Goal: Task Accomplishment & Management: Manage account settings

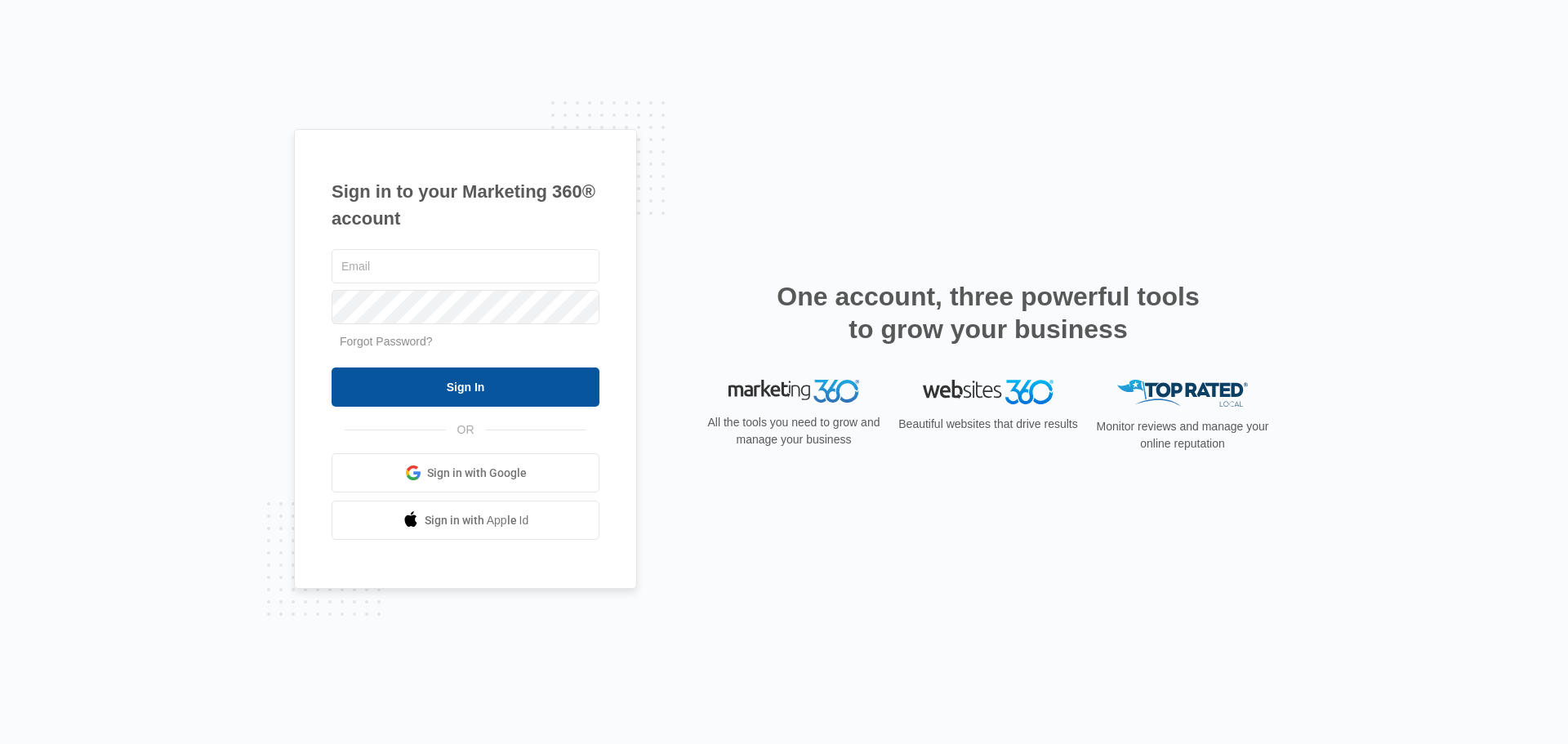
type input "[EMAIL_ADDRESS][DOMAIN_NAME]"
click at [501, 379] on input "Sign In" at bounding box center [466, 387] width 268 height 39
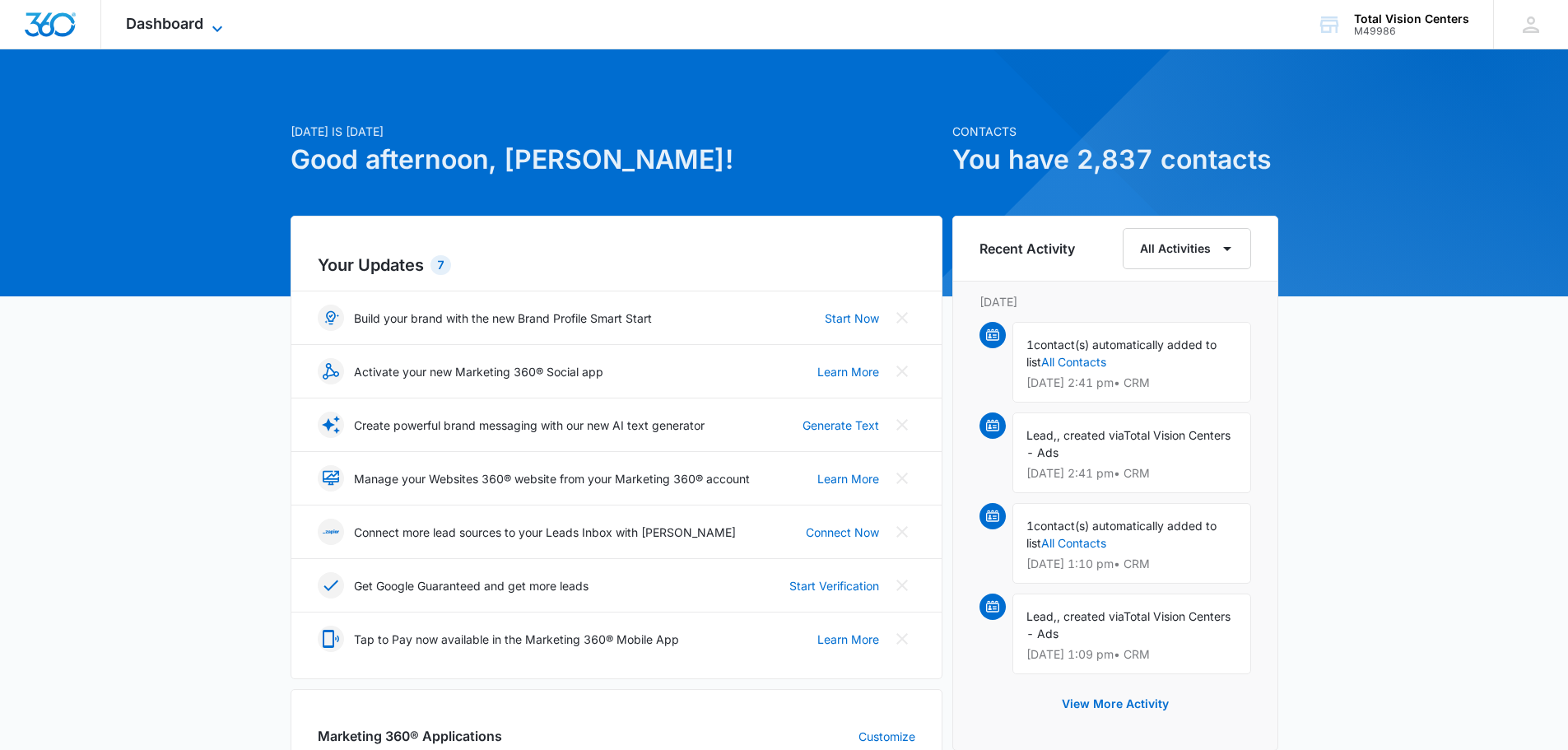
click at [208, 24] on icon at bounding box center [218, 29] width 20 height 20
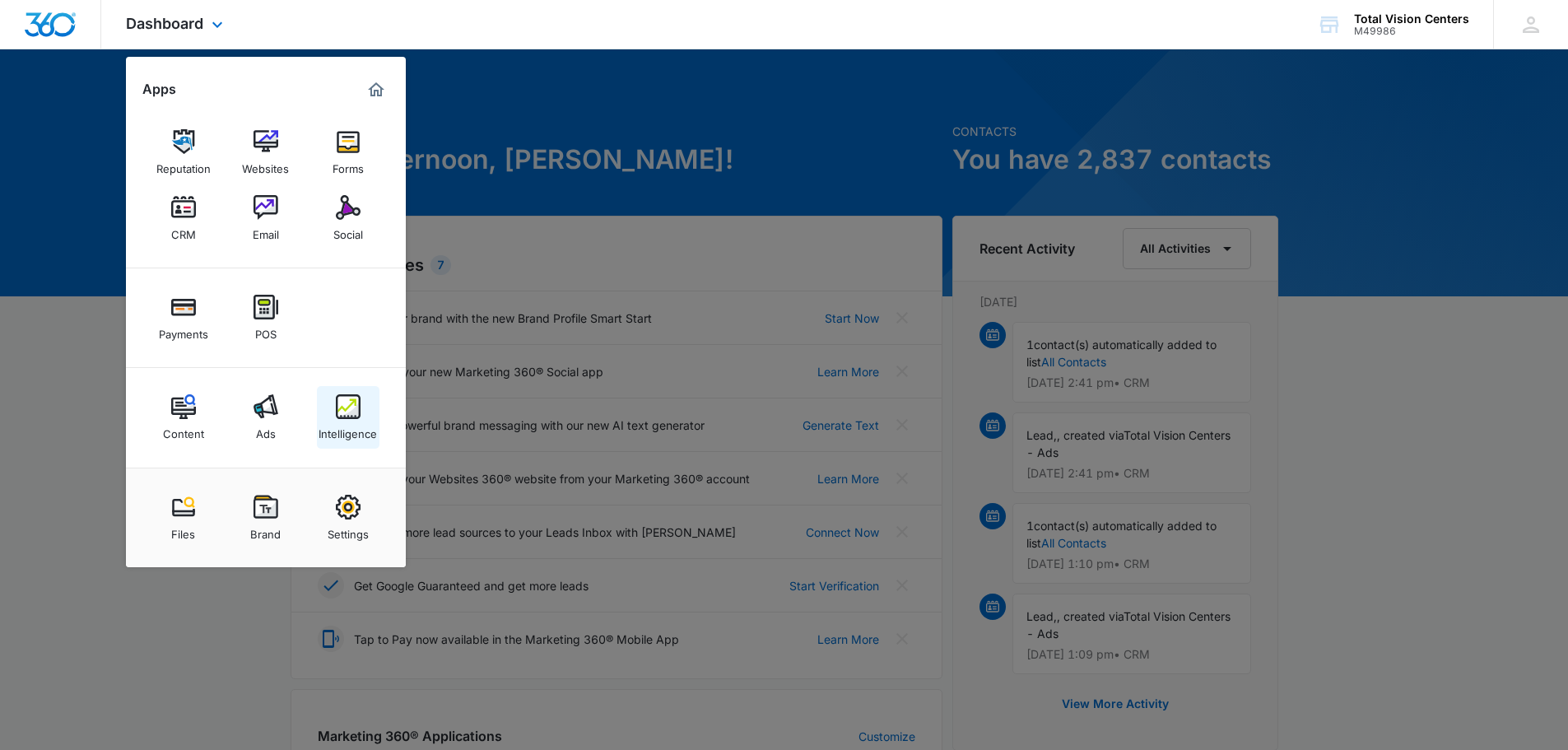
click at [352, 418] on img at bounding box center [348, 406] width 24 height 24
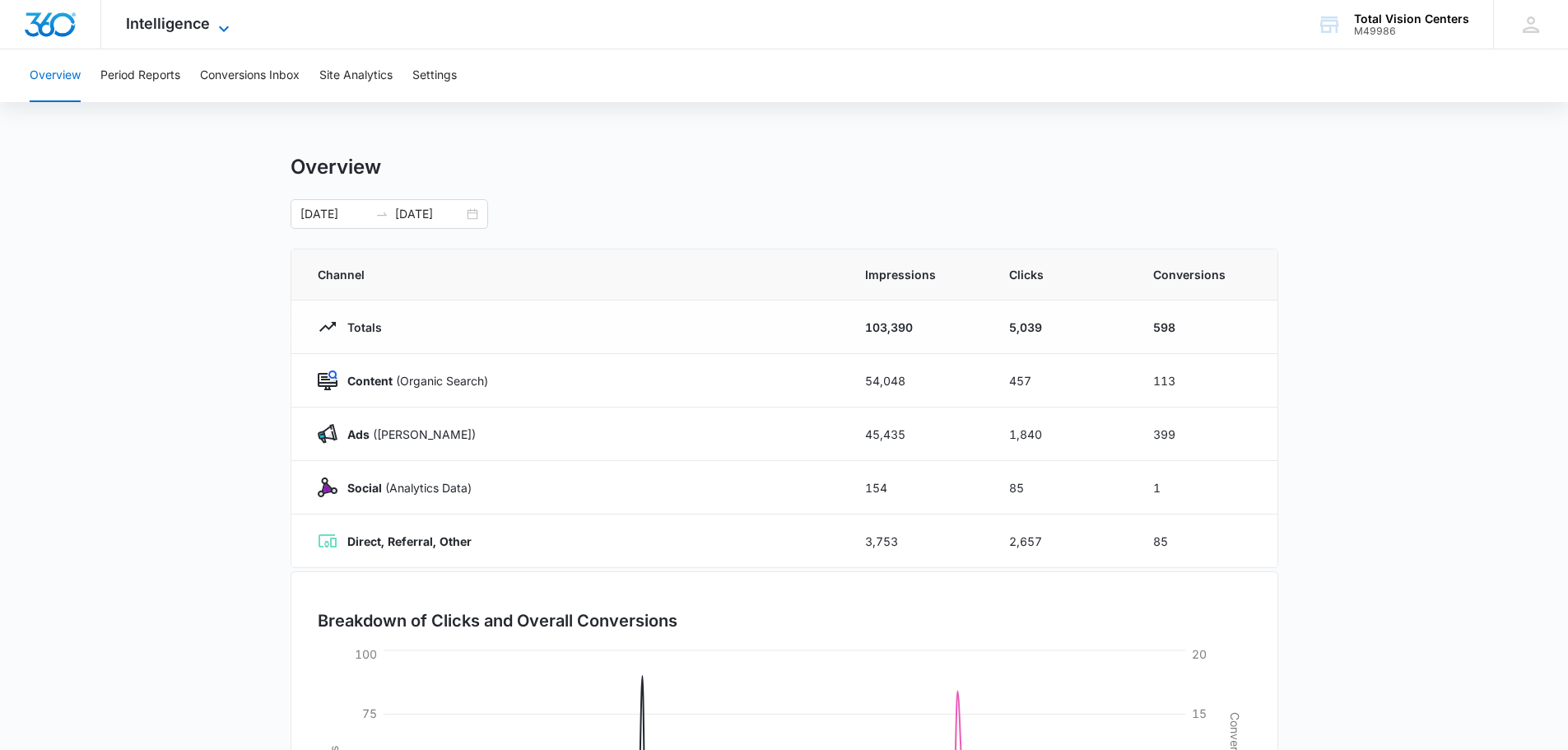
click at [214, 28] on icon at bounding box center [224, 29] width 20 height 20
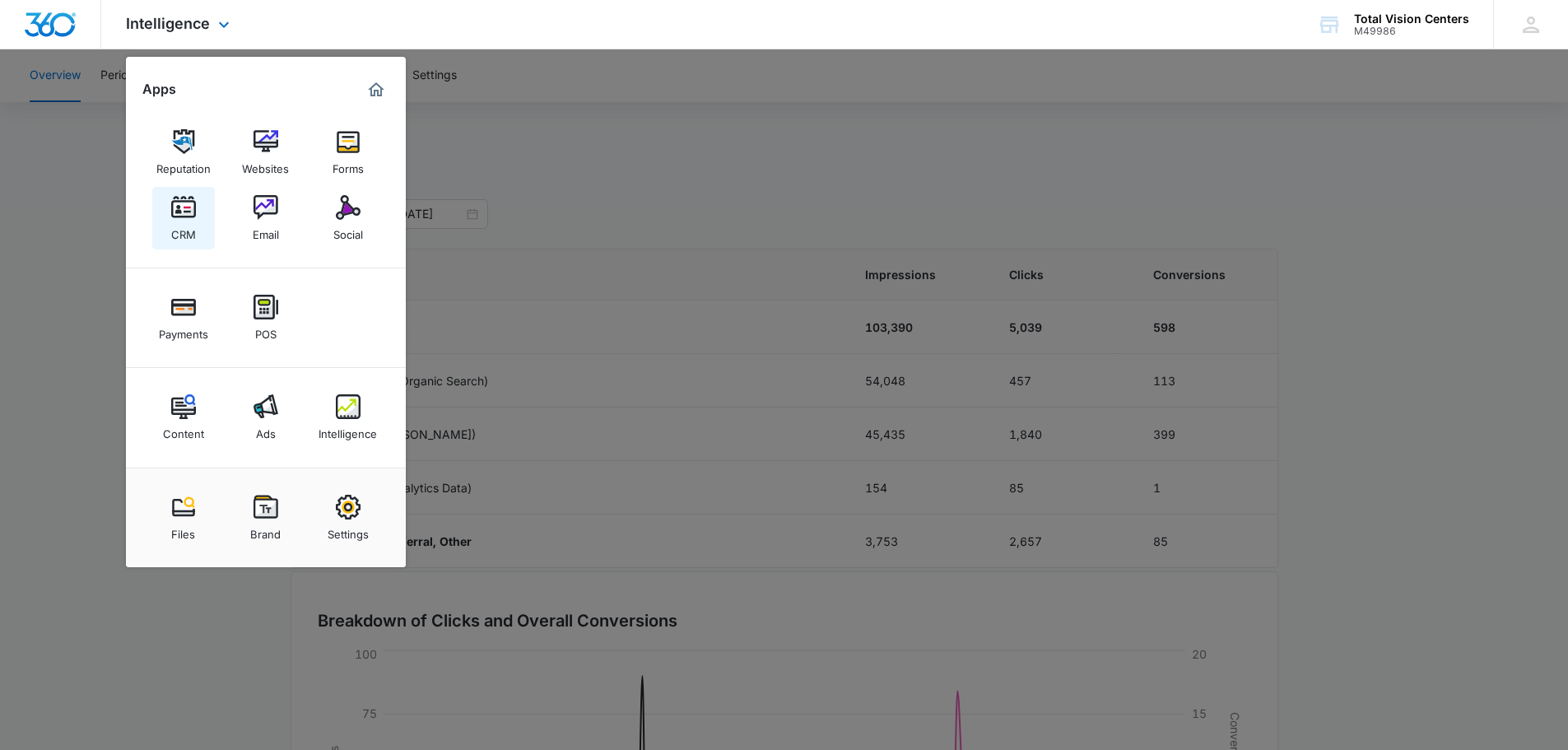
click at [180, 229] on div "CRM" at bounding box center [183, 231] width 24 height 22
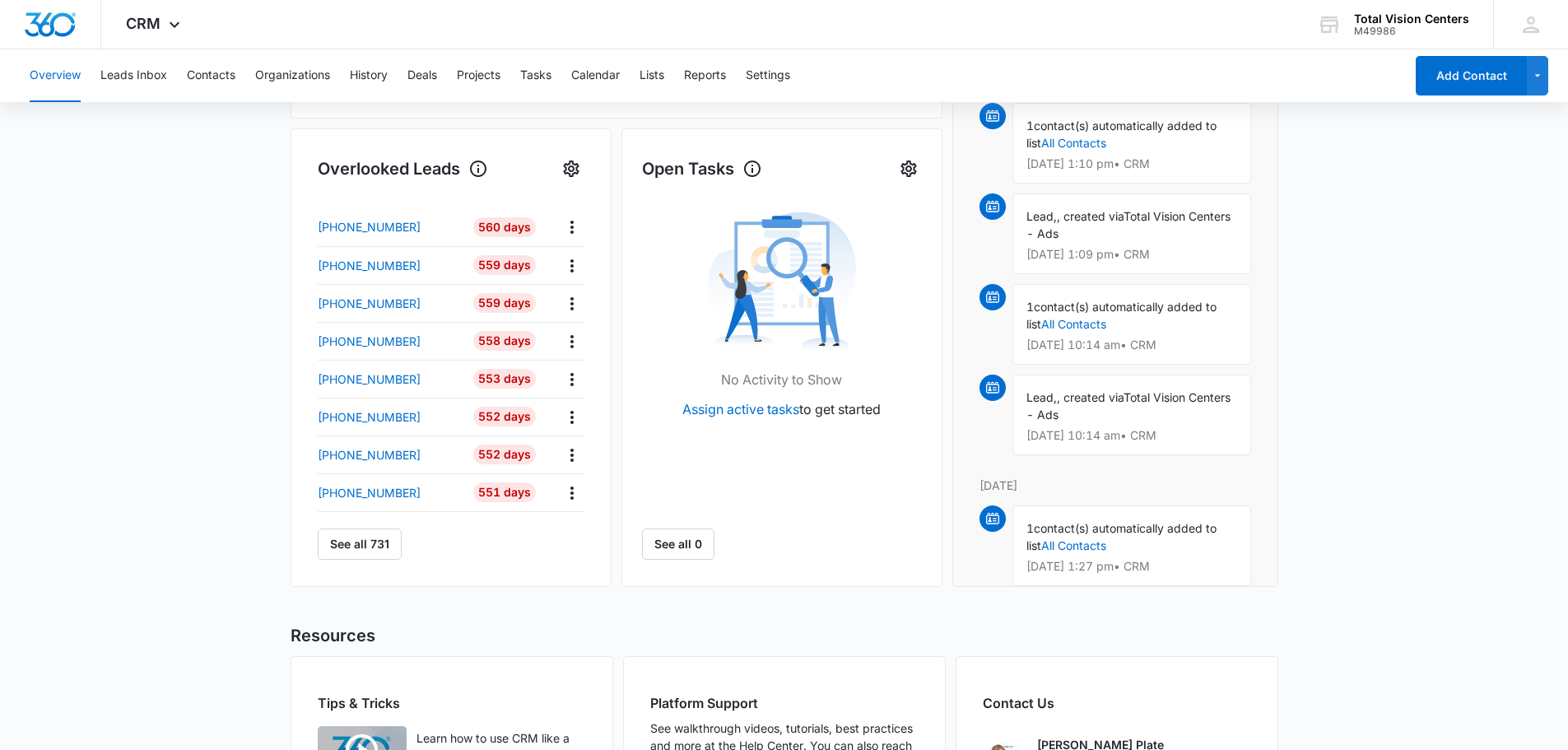
scroll to position [83, 0]
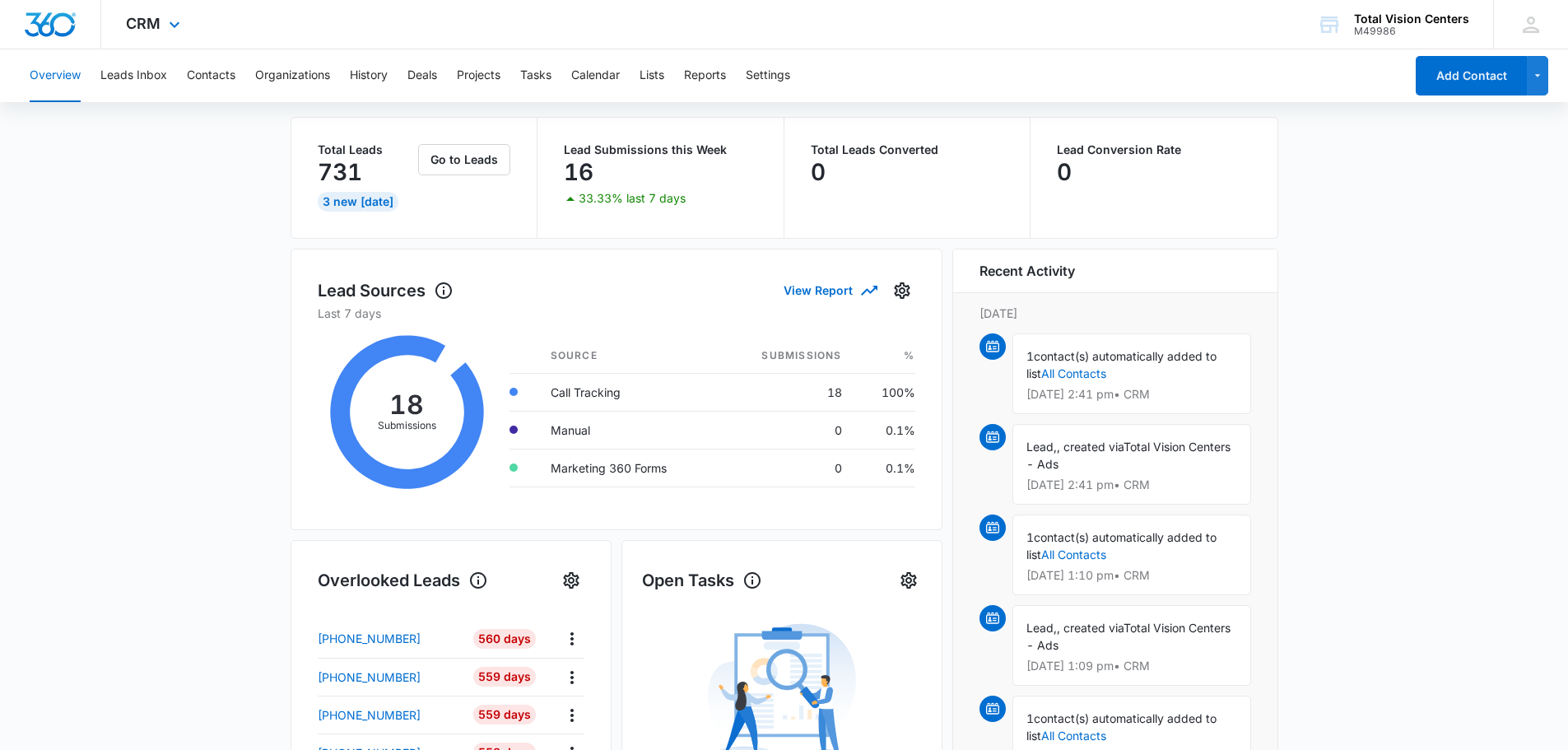
click at [176, 34] on div "CRM Apps Reputation Websites Forms CRM Email Social Payments POS Content Ads In…" at bounding box center [156, 24] width 108 height 49
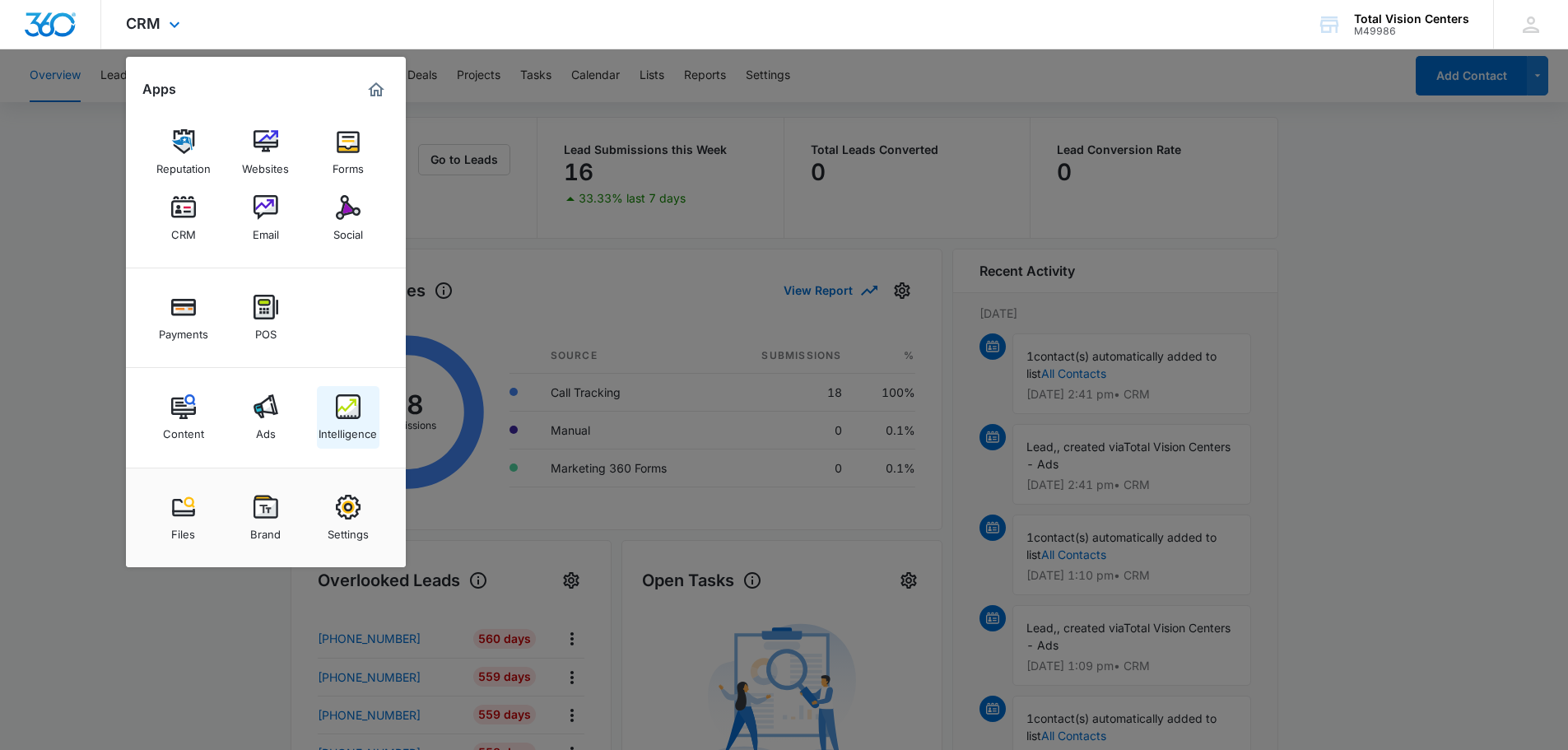
click at [360, 405] on img at bounding box center [348, 406] width 24 height 24
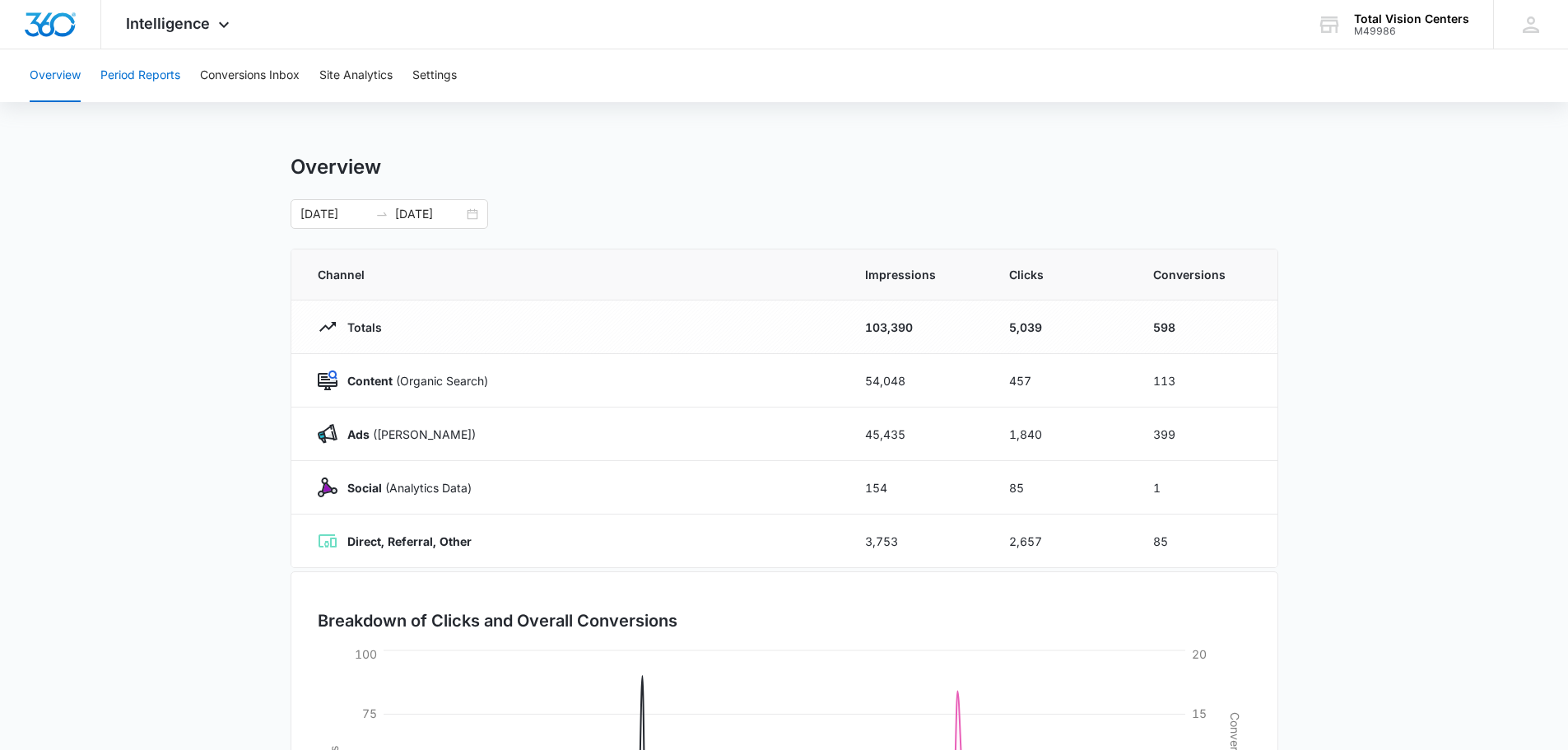
click at [142, 75] on button "Period Reports" at bounding box center [140, 76] width 80 height 53
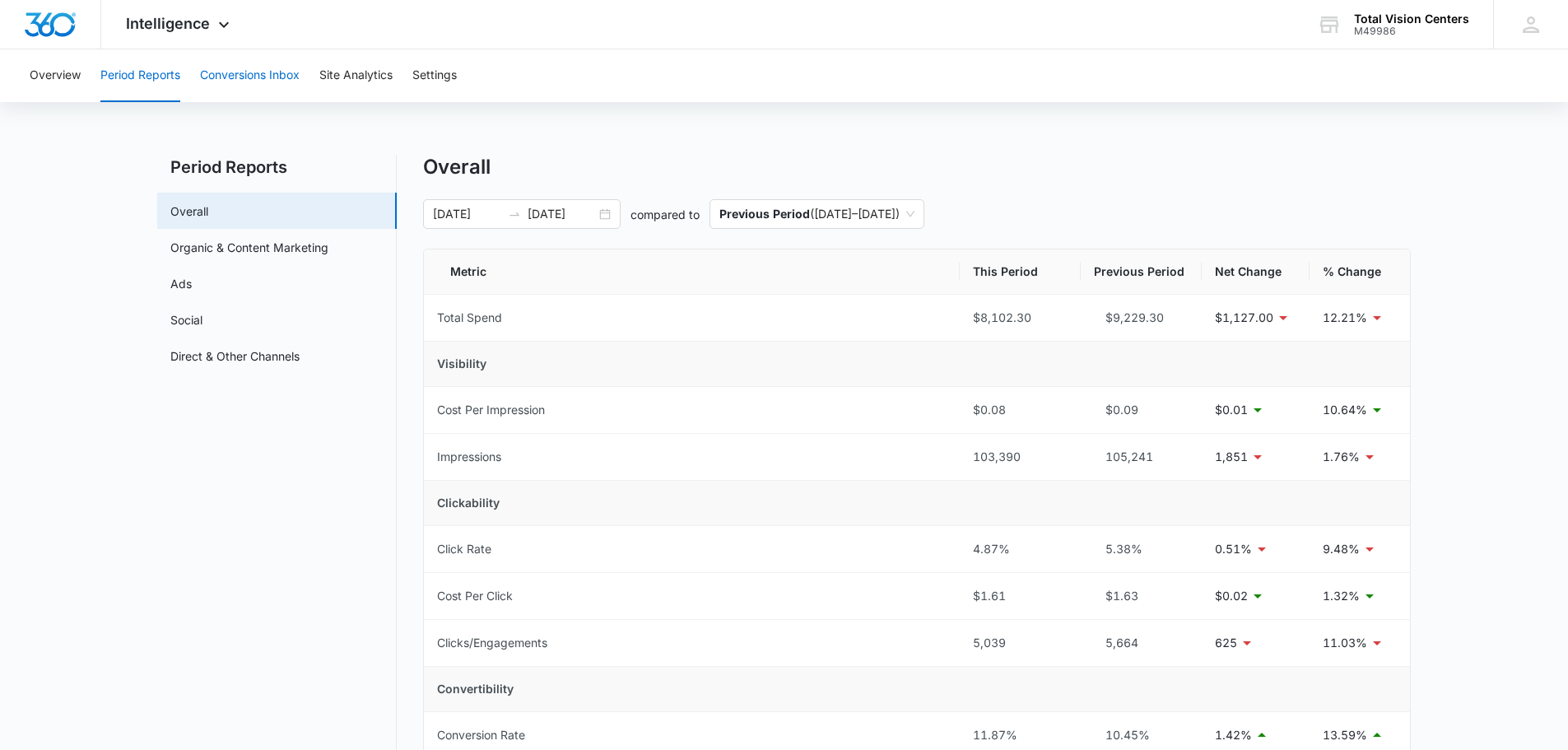
click at [276, 73] on button "Conversions Inbox" at bounding box center [250, 76] width 100 height 53
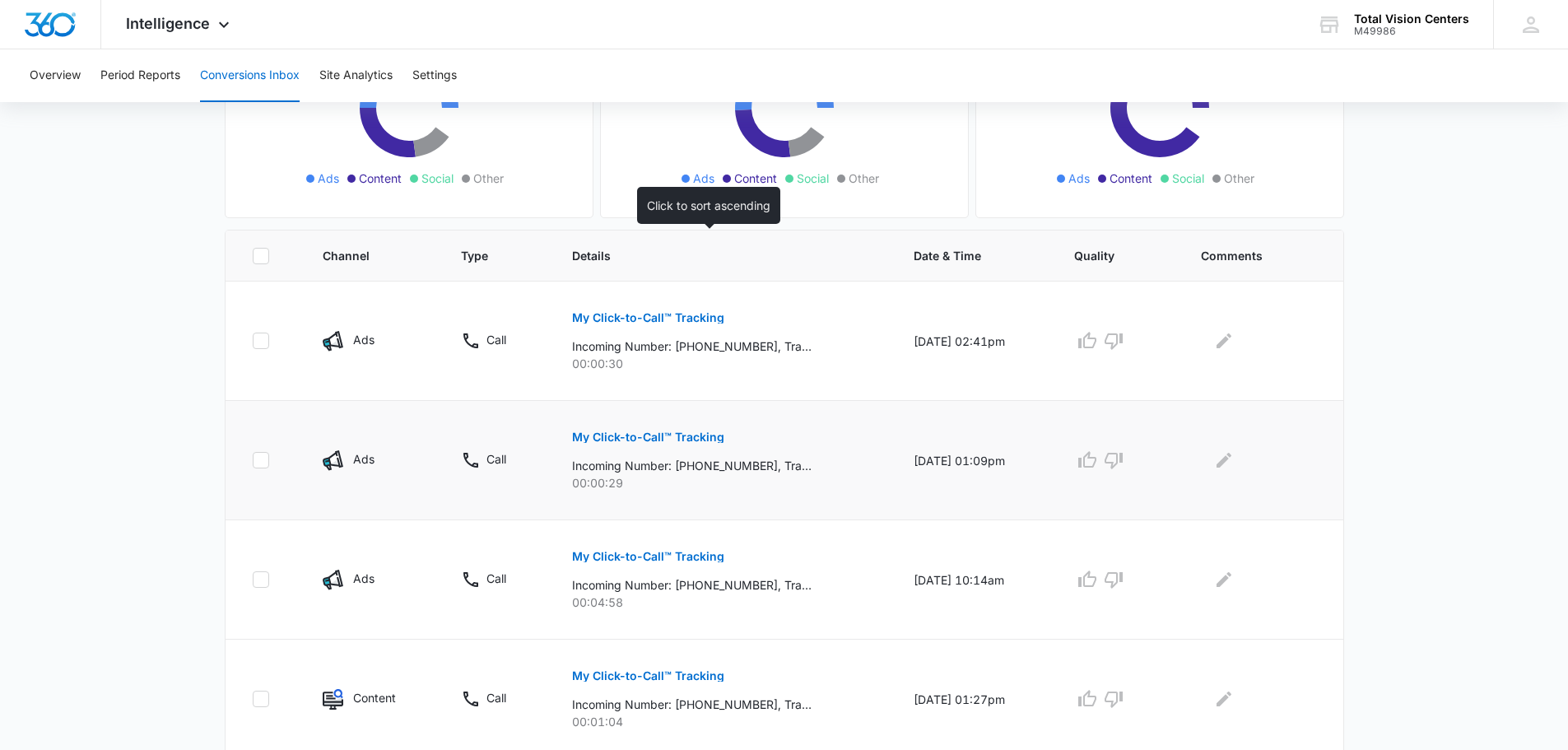
scroll to position [247, 0]
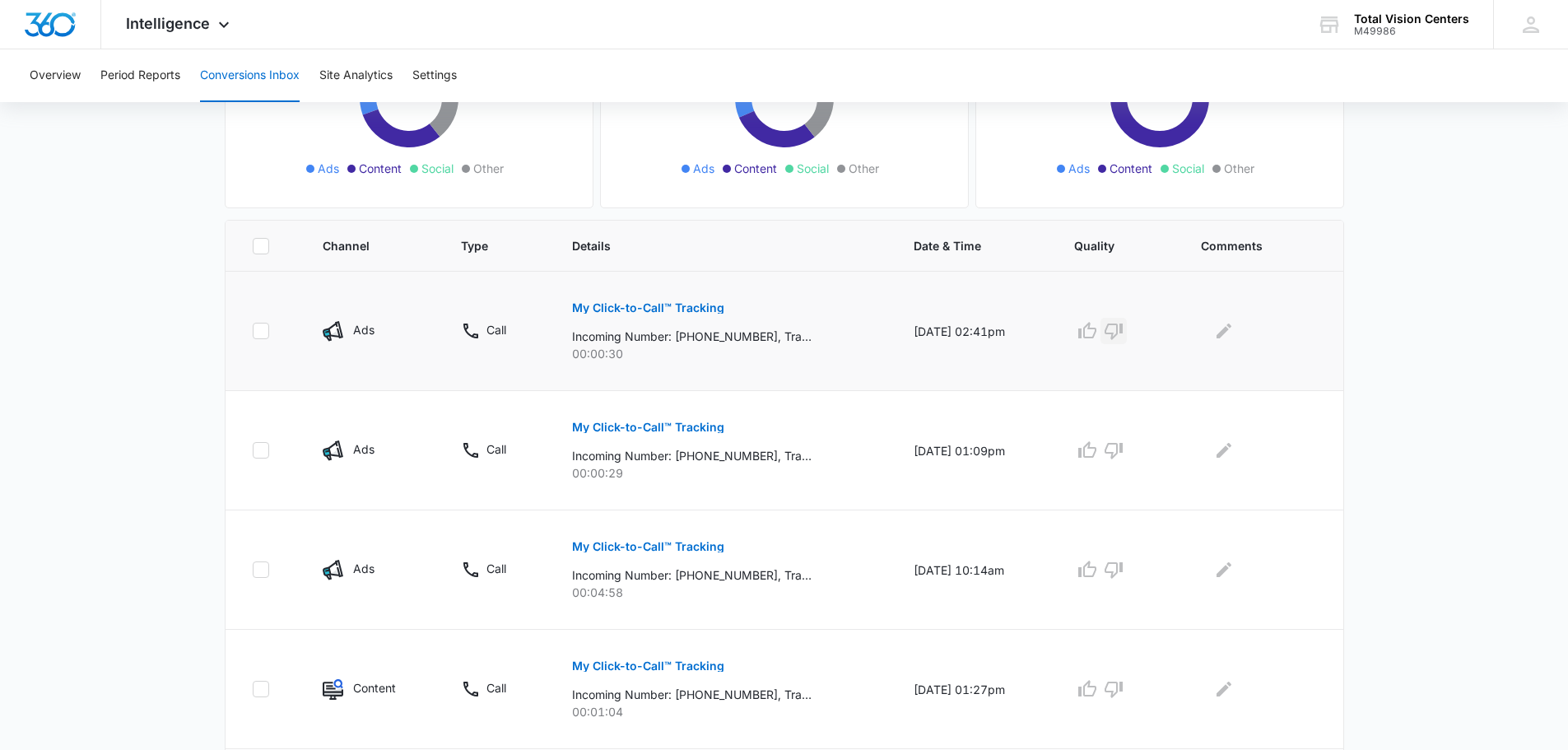
click at [1124, 327] on icon "button" at bounding box center [1114, 331] width 20 height 20
click at [1231, 335] on icon "Edit Comments" at bounding box center [1225, 331] width 20 height 20
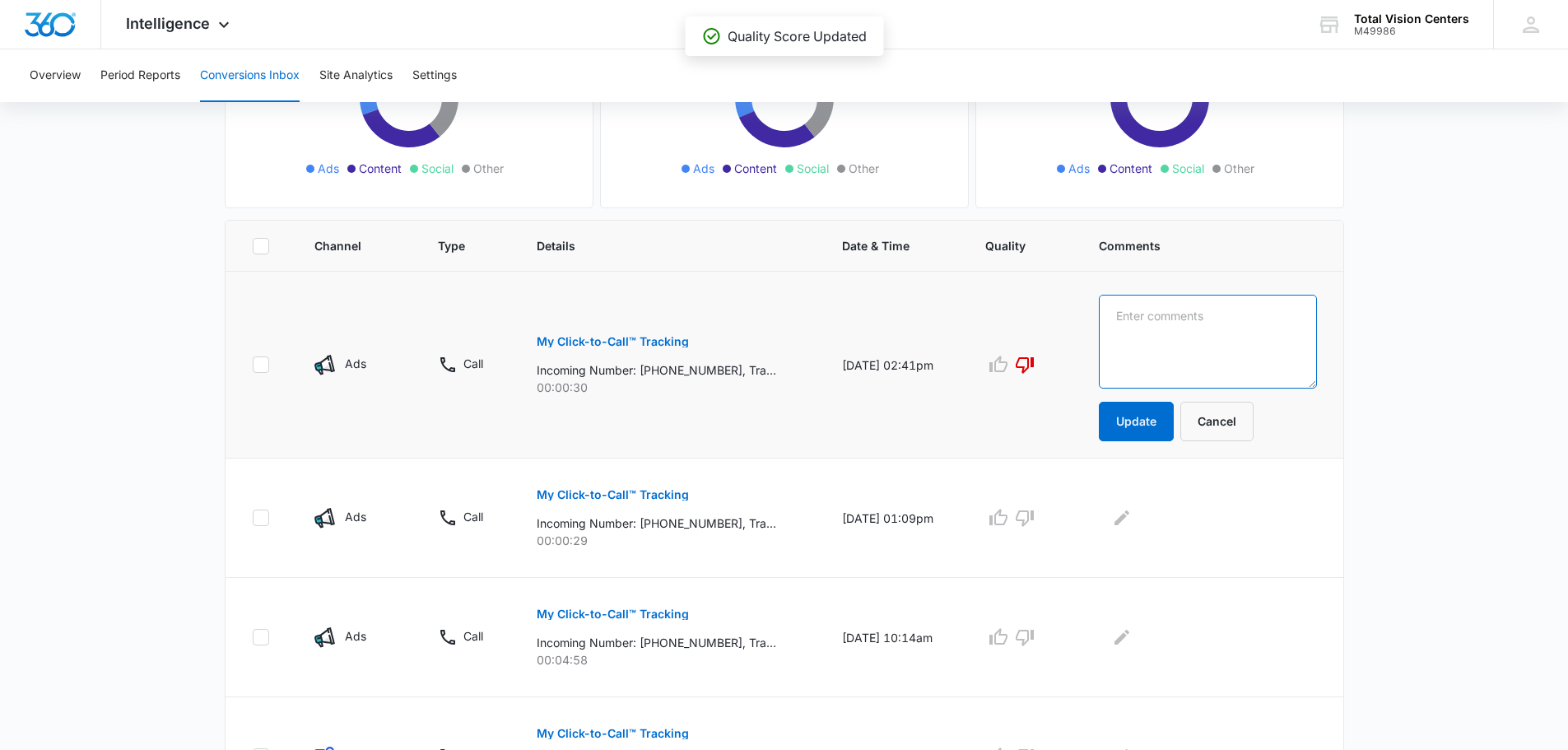
click at [1207, 338] on textarea at bounding box center [1208, 342] width 218 height 94
click at [1147, 339] on textarea "looking for practice in washington township" at bounding box center [1208, 342] width 218 height 94
type textarea "looking for practice in Washington township"
click at [1167, 422] on button "Update" at bounding box center [1136, 422] width 75 height 40
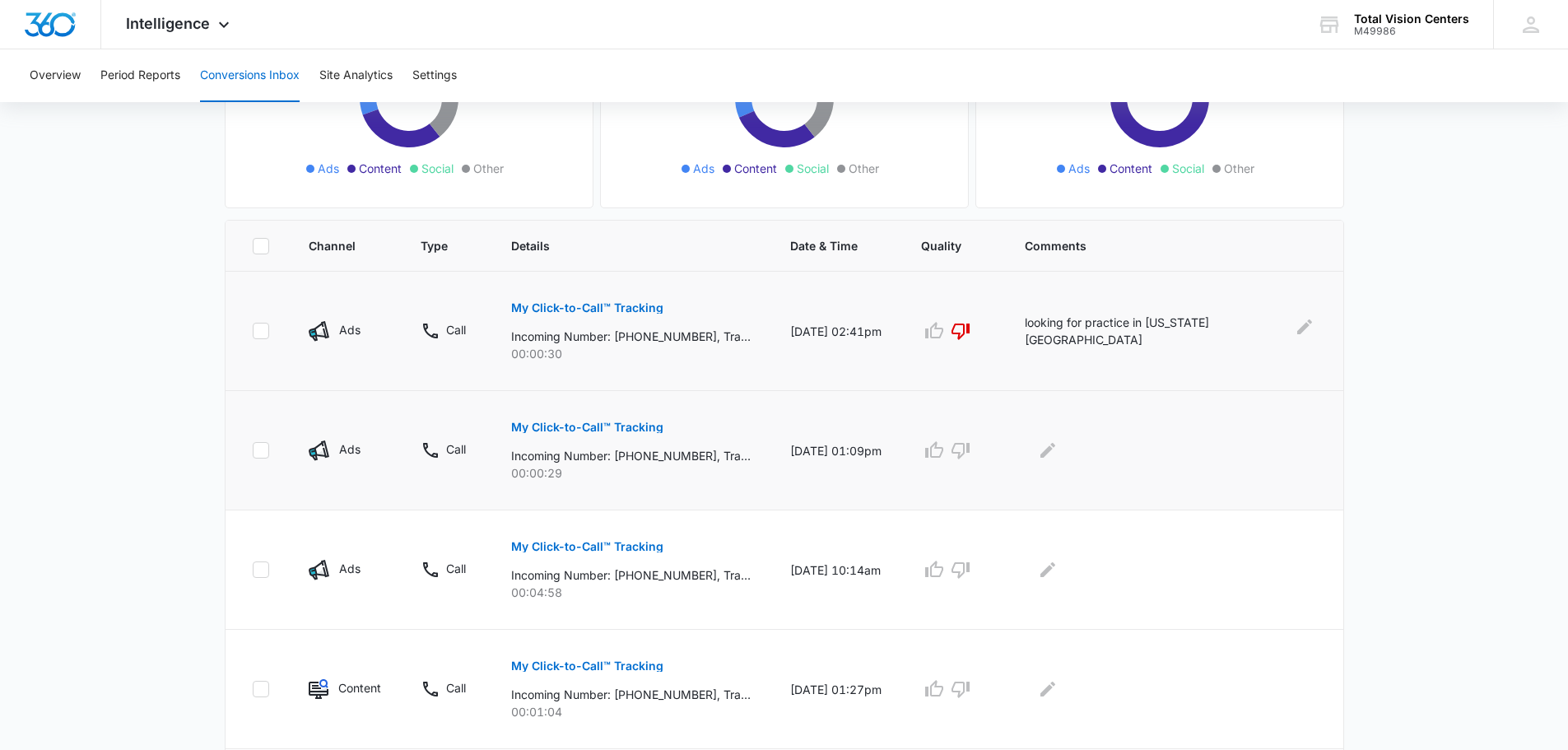
click at [1164, 419] on td at bounding box center [1174, 451] width 338 height 120
click at [620, 425] on p "My Click-to-Call™ Tracking" at bounding box center [587, 427] width 152 height 12
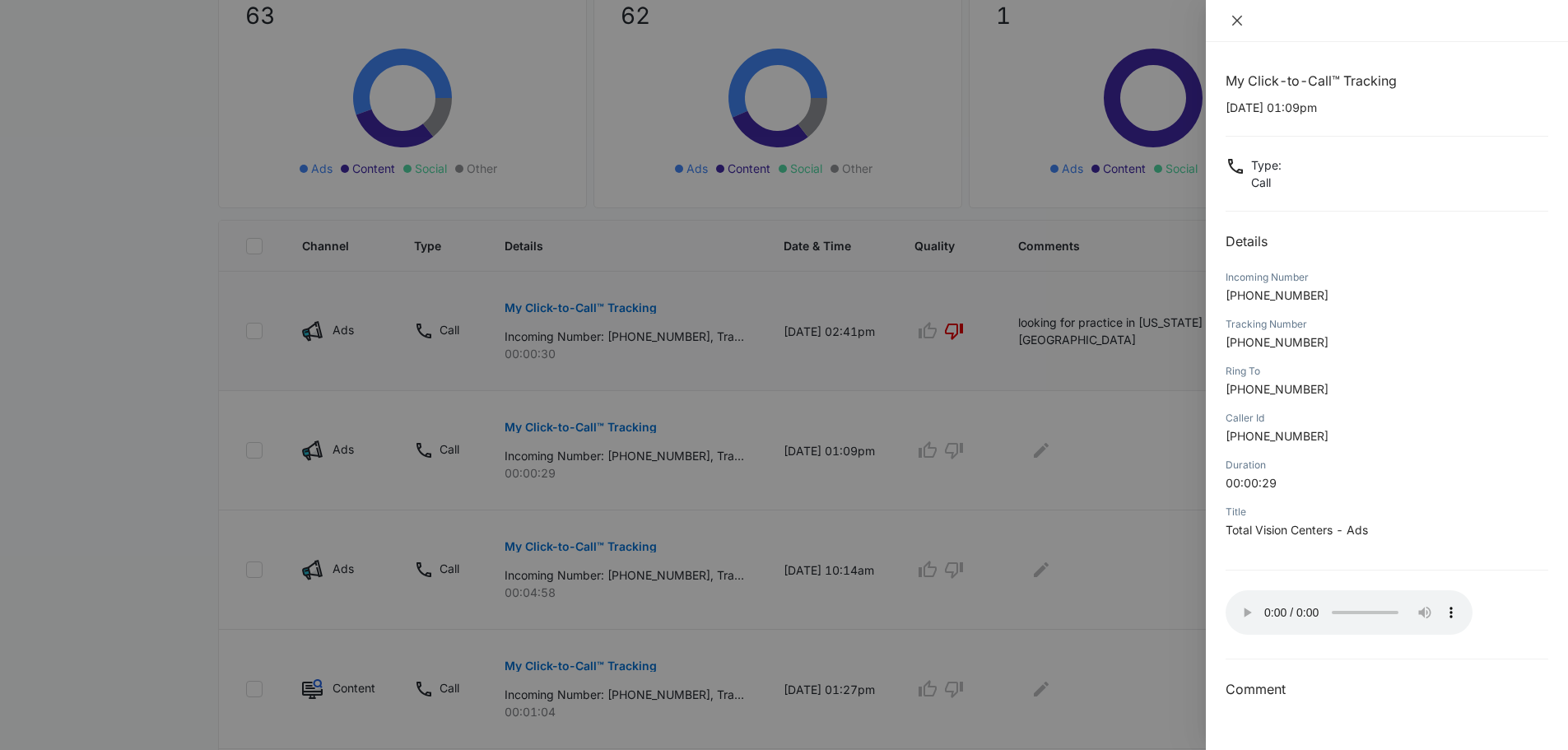
click at [1234, 21] on icon "close" at bounding box center [1237, 21] width 13 height 13
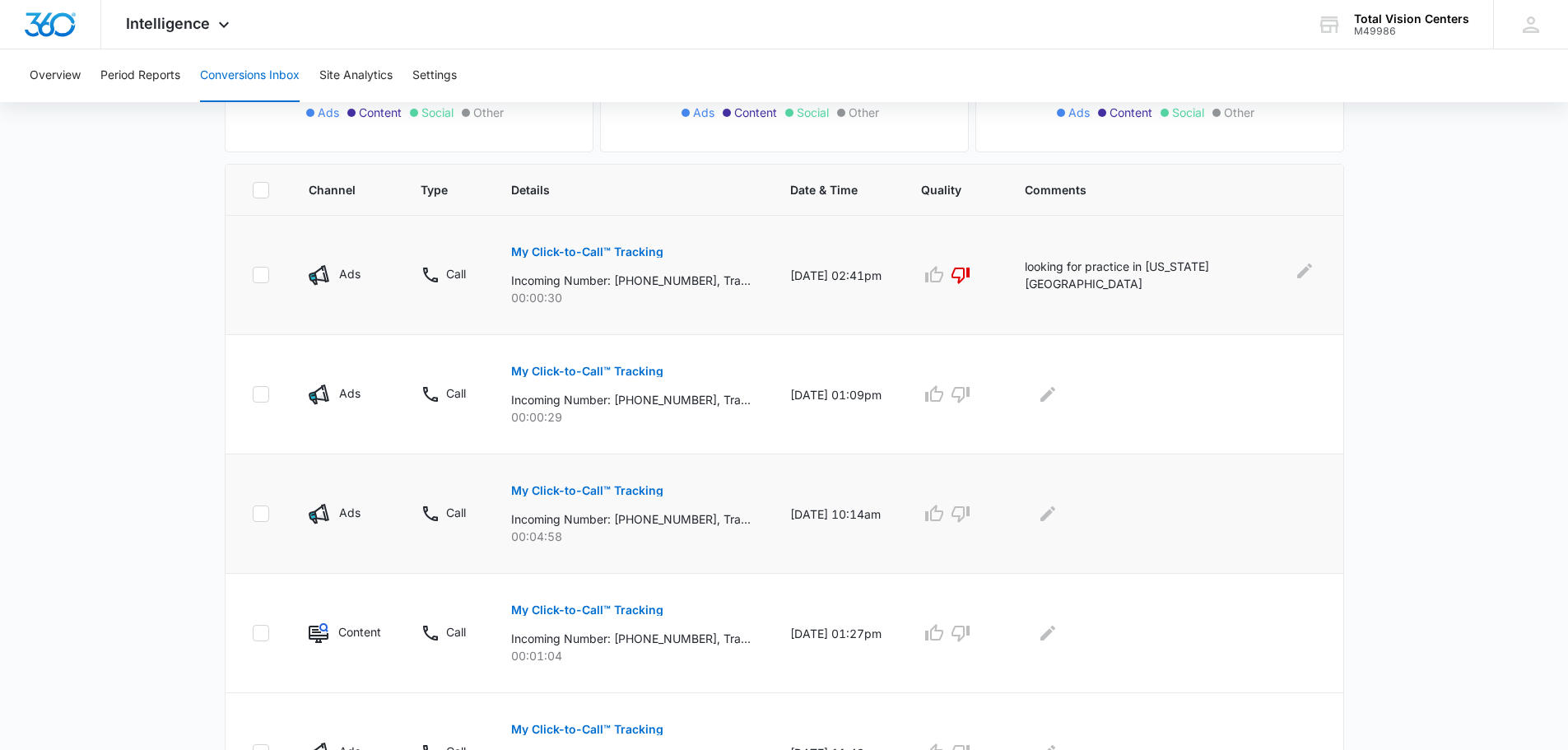
scroll to position [329, 0]
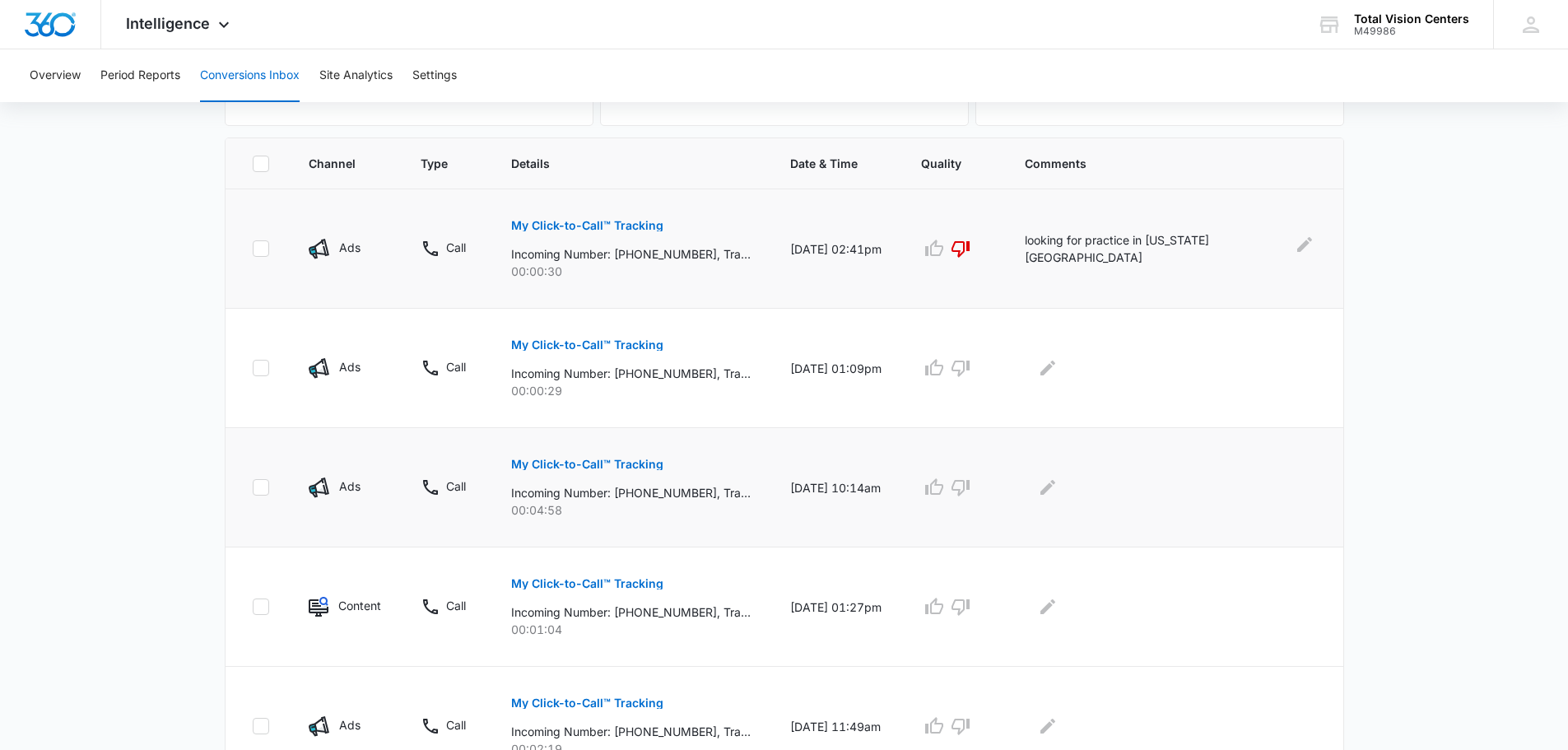
click at [649, 462] on p "My Click-to-Call™ Tracking" at bounding box center [587, 464] width 152 height 12
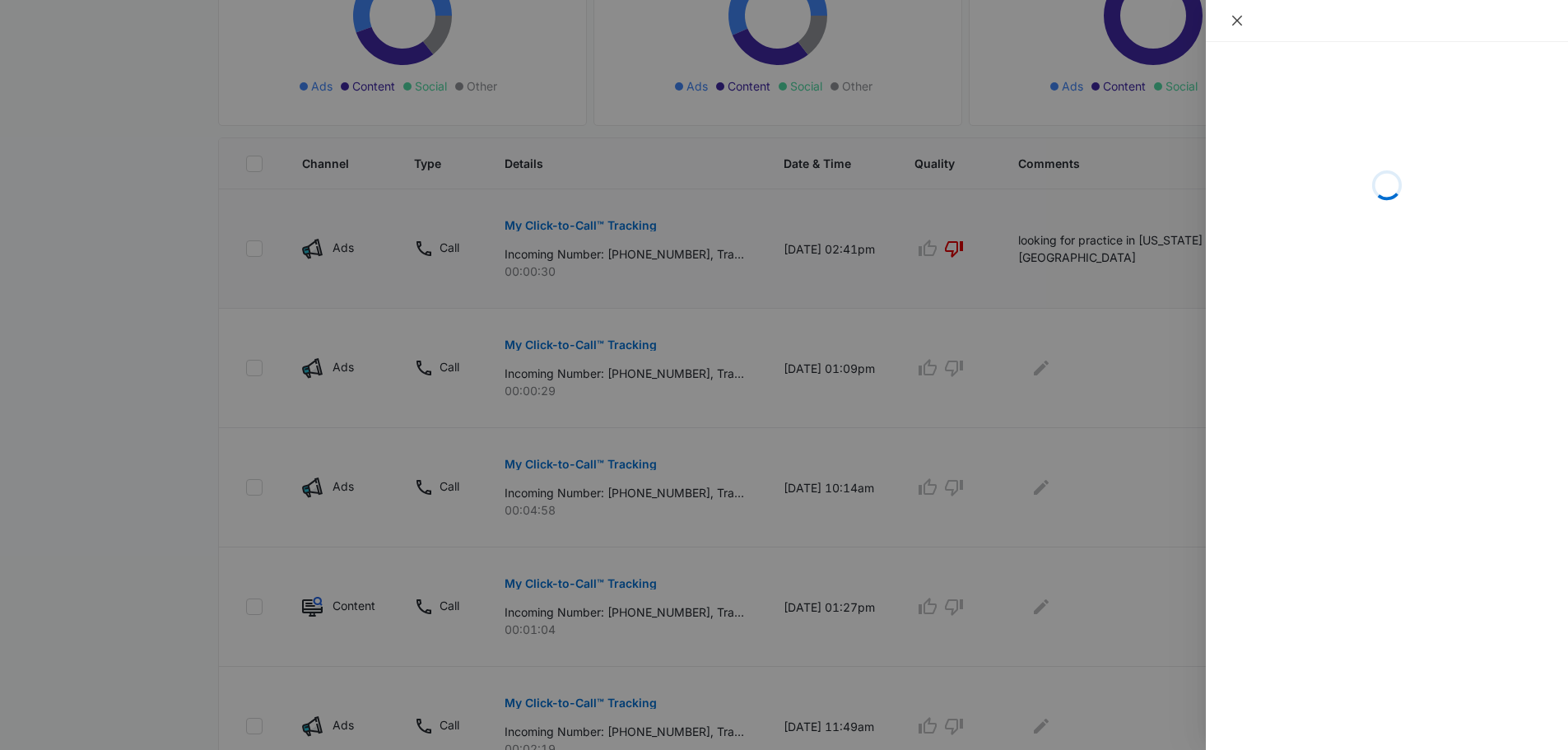
click at [1236, 15] on icon "close" at bounding box center [1237, 21] width 13 height 13
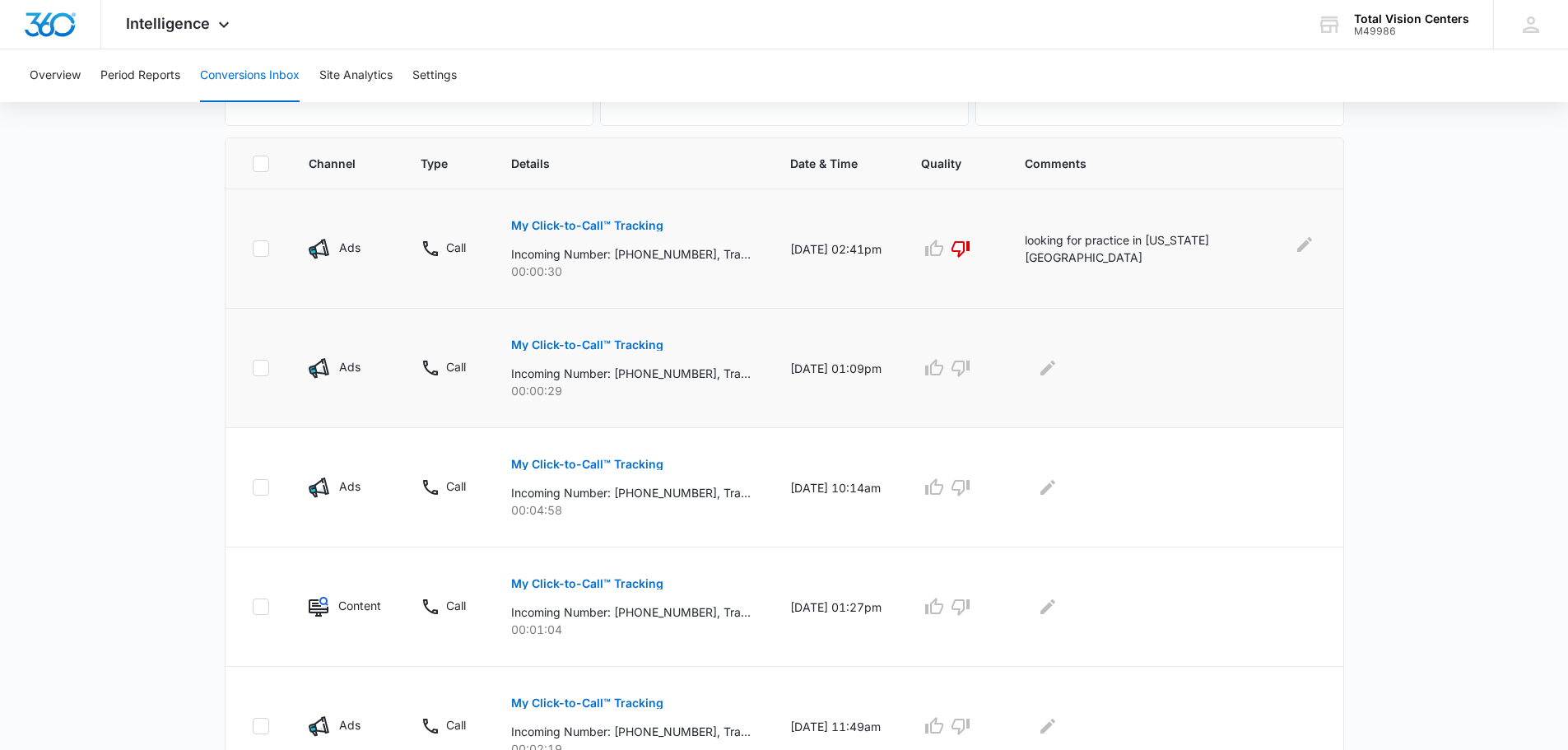
click at [607, 349] on p "My Click-to-Call™ Tracking" at bounding box center [587, 344] width 152 height 12
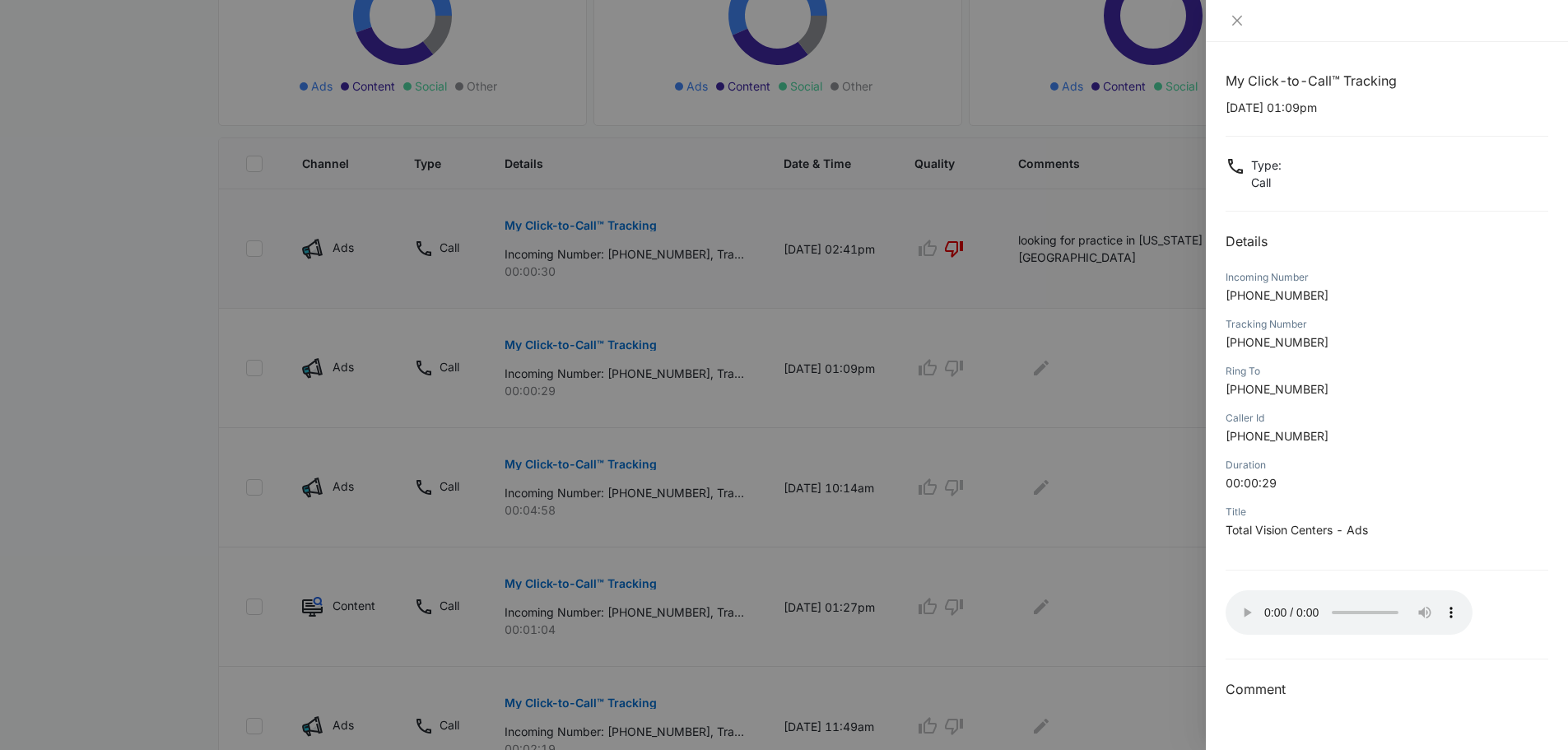
click at [1147, 421] on div at bounding box center [784, 375] width 1568 height 750
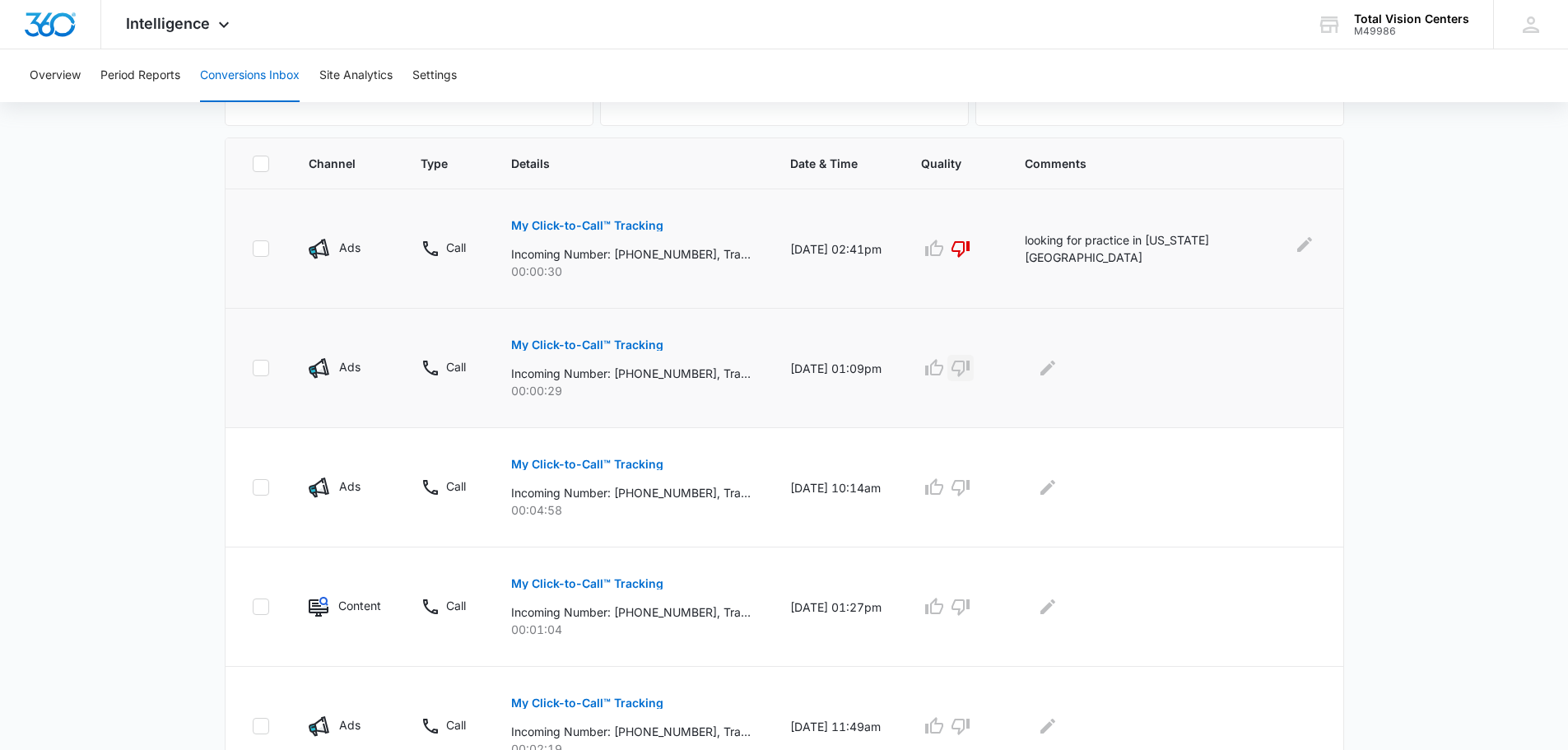
click at [971, 368] on icon "button" at bounding box center [961, 368] width 20 height 20
click at [1058, 367] on icon "Edit Comments" at bounding box center [1048, 368] width 20 height 20
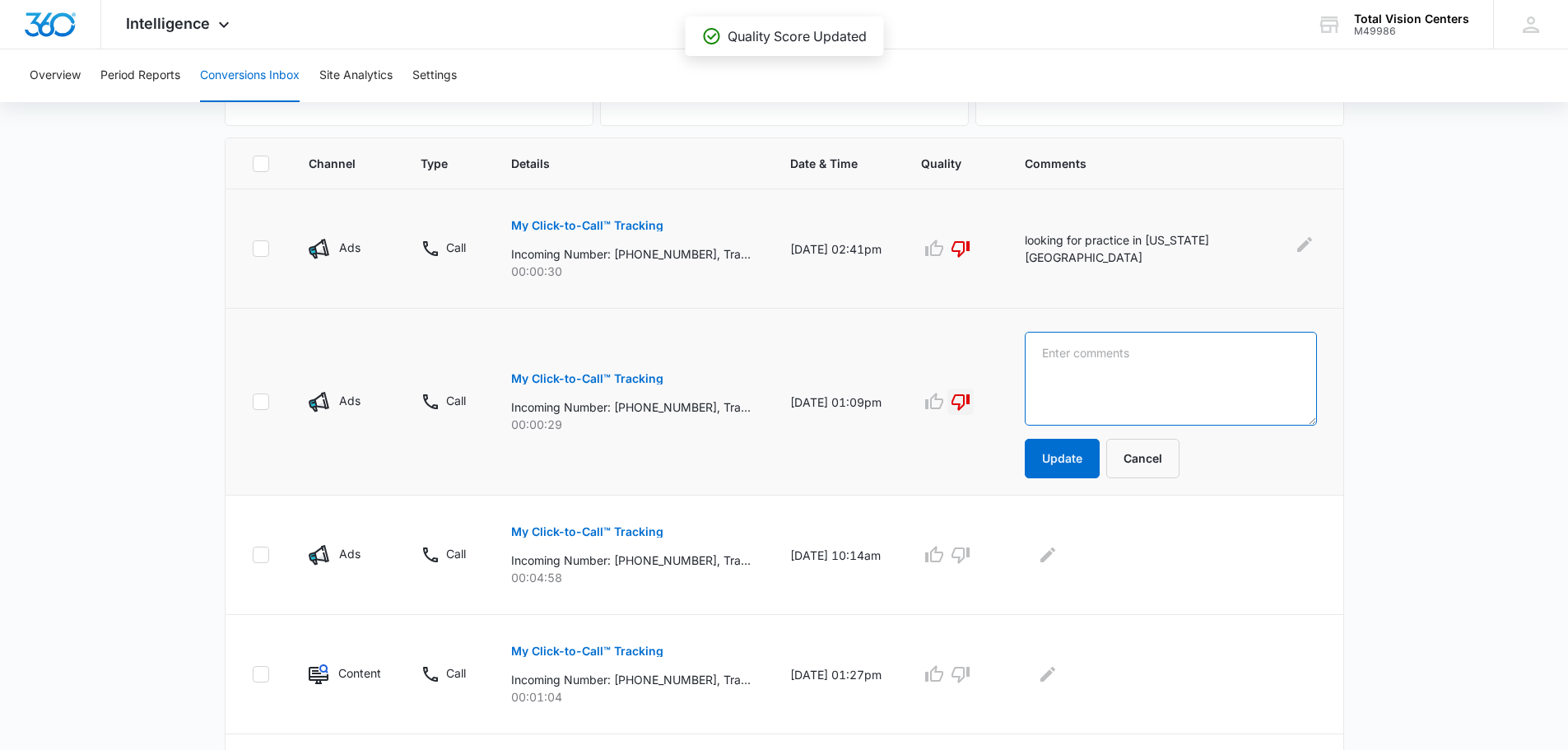
click at [1117, 363] on textarea at bounding box center [1171, 379] width 292 height 94
click at [1098, 351] on textarea "lokking for practice in fairhills" at bounding box center [1171, 379] width 292 height 94
click at [1084, 353] on textarea "locking for practice in fairhills" at bounding box center [1171, 379] width 292 height 94
click at [1216, 353] on textarea "looking for practice in fairhills" at bounding box center [1171, 379] width 292 height 94
drag, startPoint x: 1216, startPoint y: 353, endPoint x: 1205, endPoint y: 374, distance: 23.7
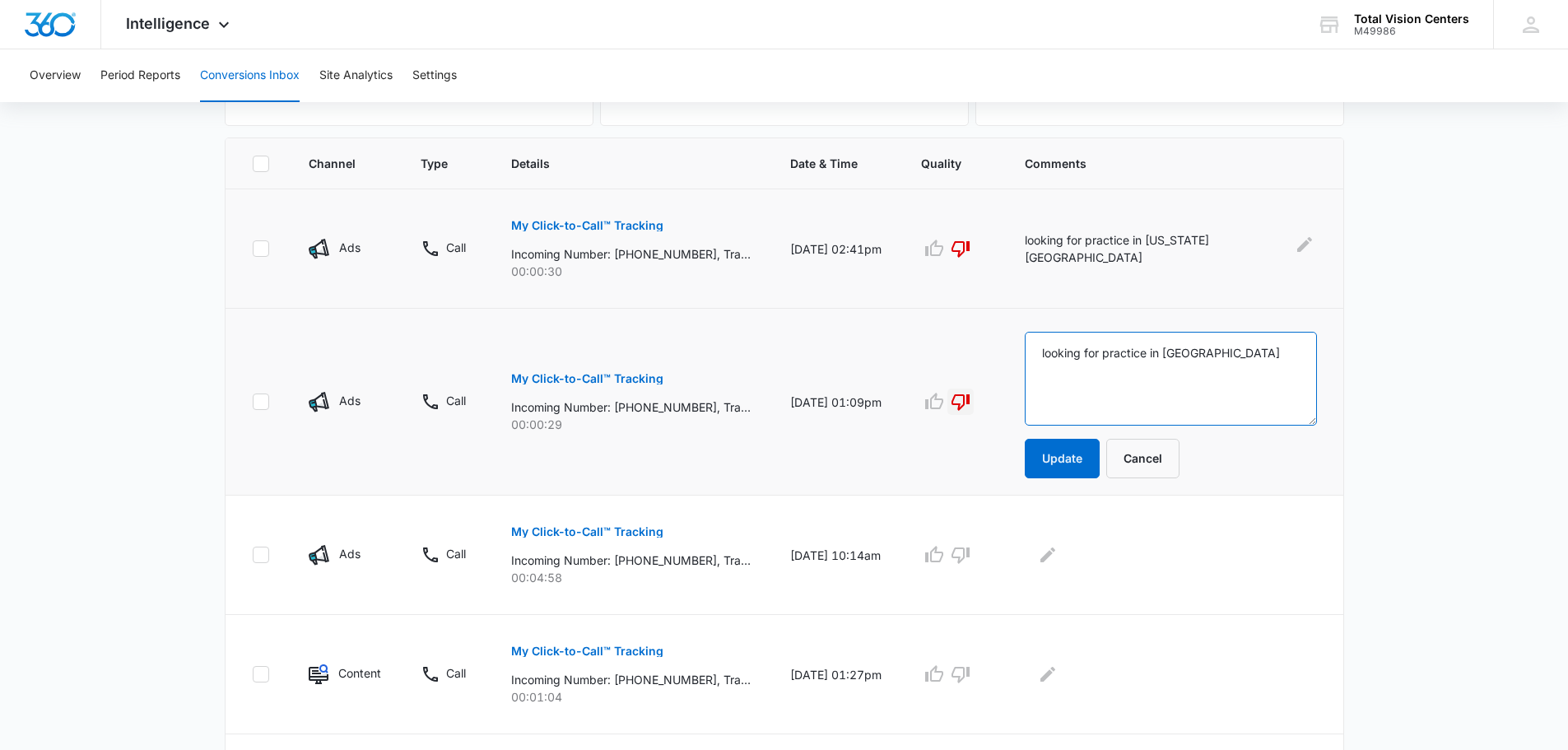
click at [1205, 374] on textarea "looking for practice in fairhills" at bounding box center [1171, 379] width 292 height 94
click at [1218, 365] on textarea "looking for practice in farhills" at bounding box center [1171, 379] width 292 height 94
type textarea "looking for practice in farhills"
click at [1075, 458] on button "Update" at bounding box center [1062, 459] width 75 height 40
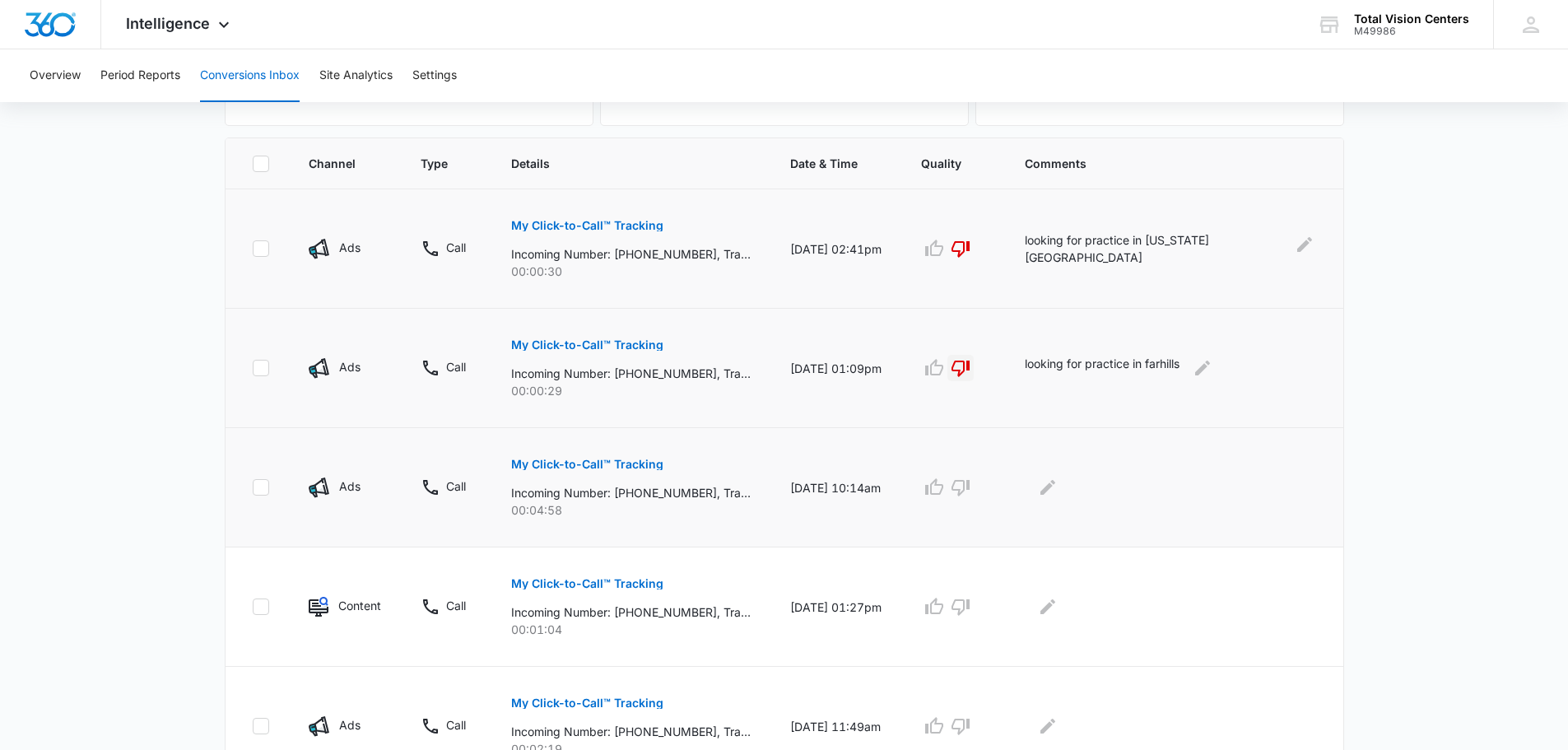
click at [605, 464] on p "My Click-to-Call™ Tracking" at bounding box center [587, 464] width 152 height 12
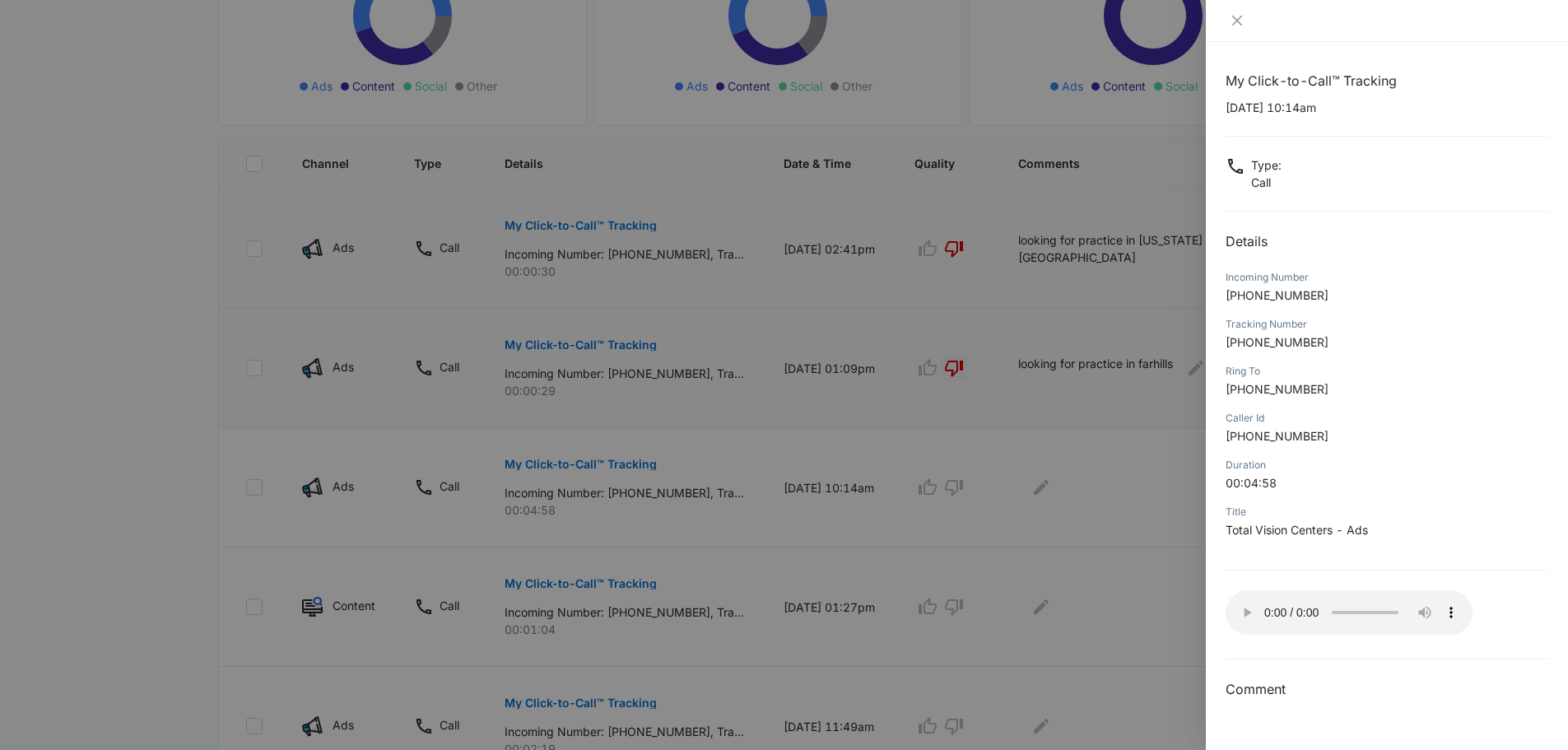
click at [1172, 521] on div at bounding box center [784, 375] width 1568 height 750
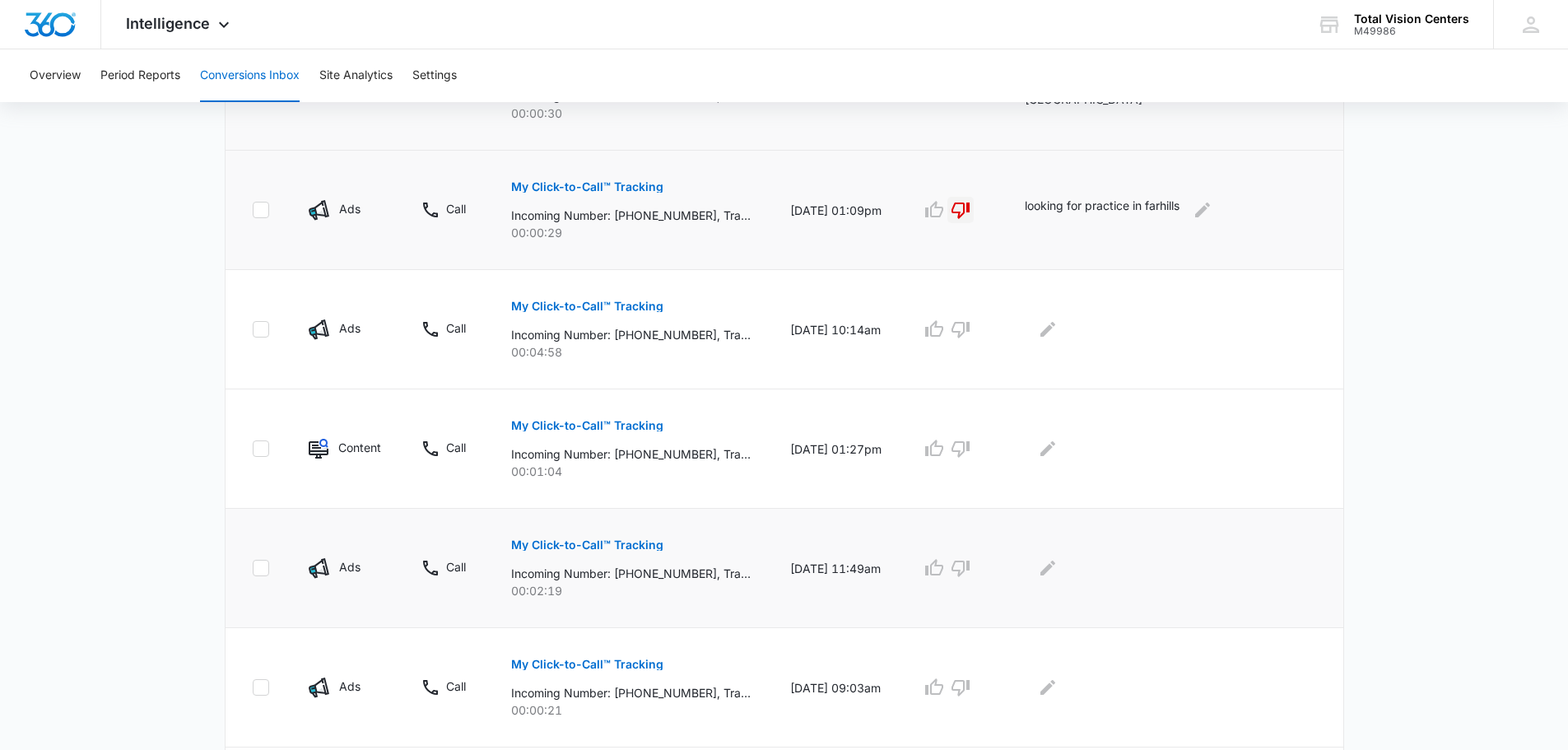
scroll to position [494, 0]
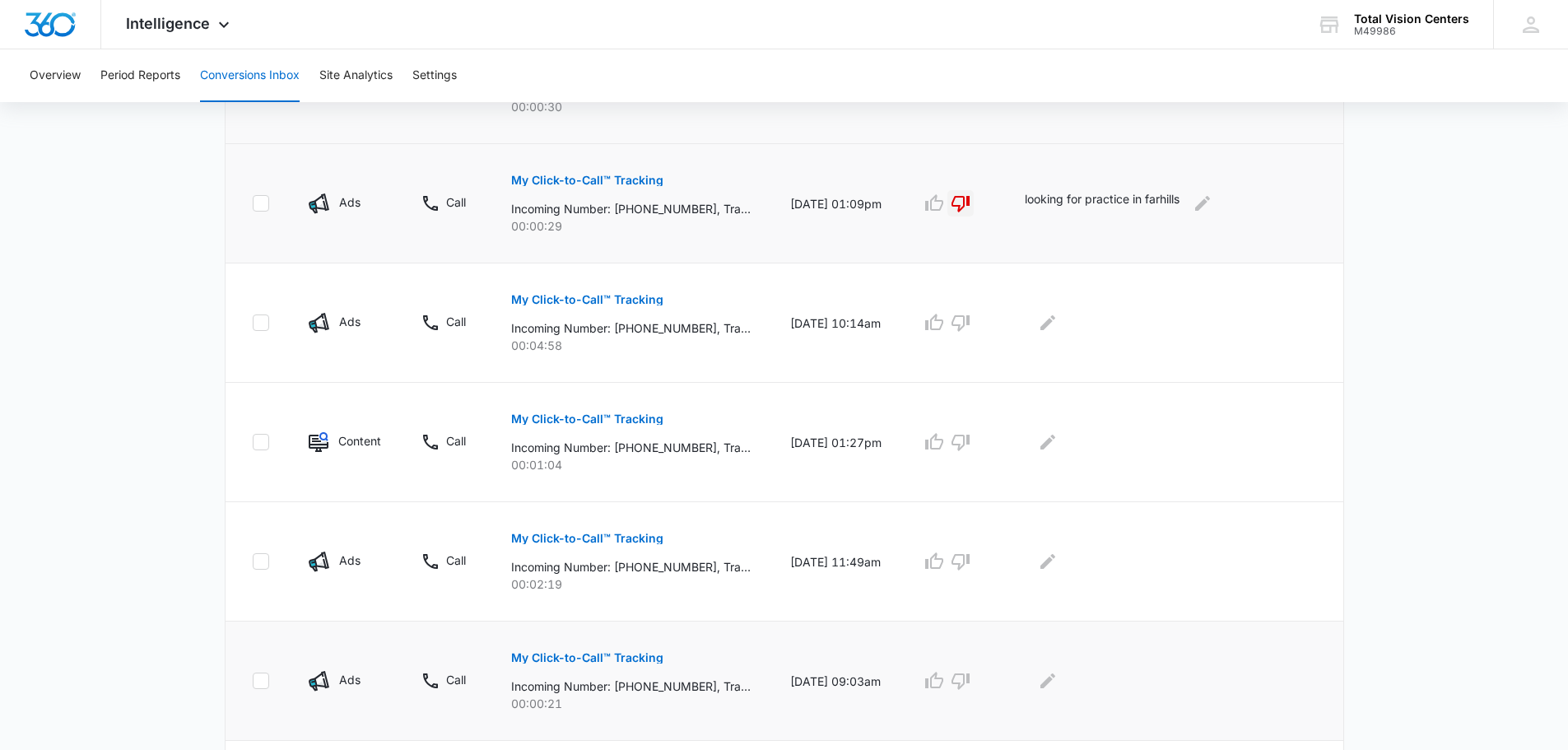
click at [614, 664] on button "My Click-to-Call™ Tracking" at bounding box center [587, 658] width 152 height 40
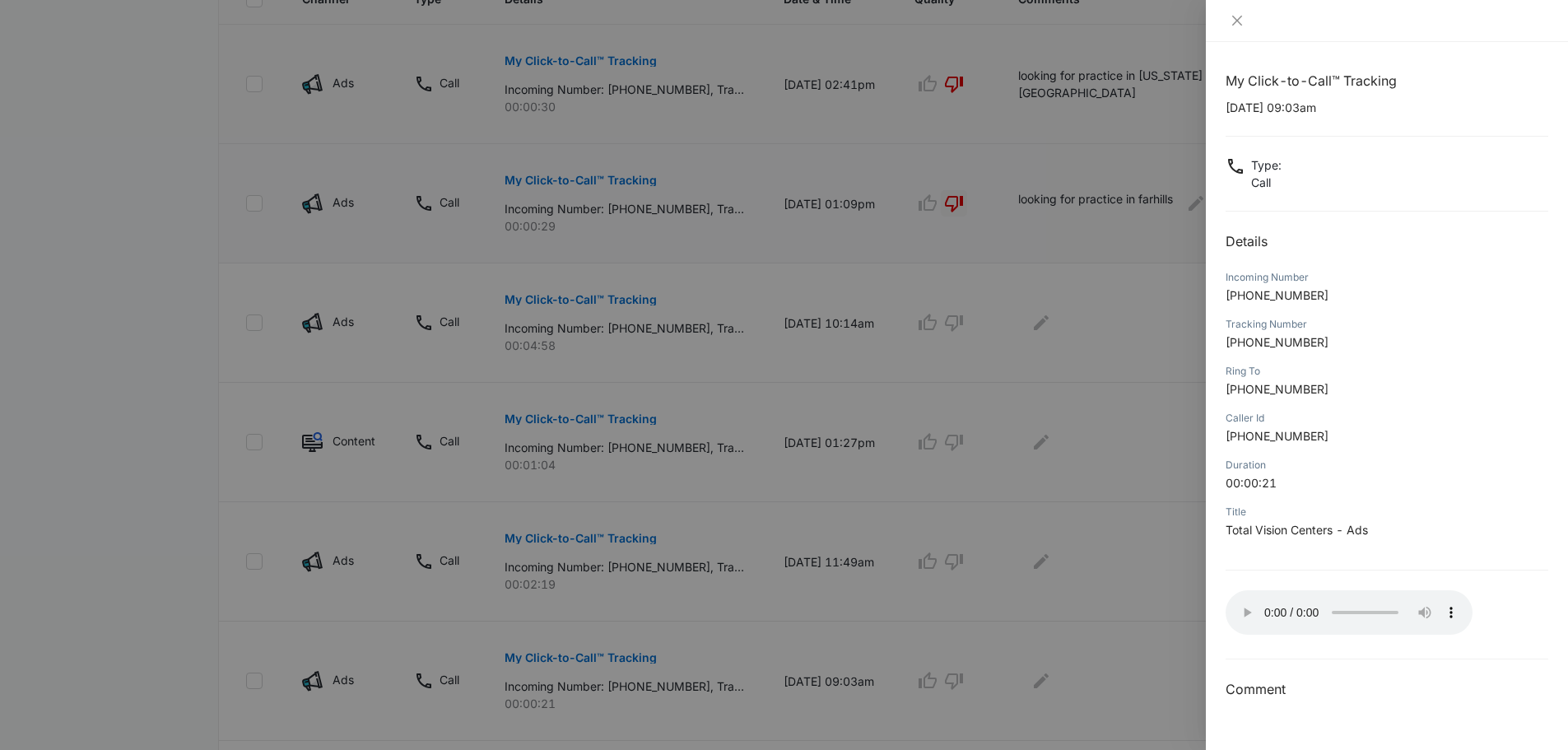
click at [1174, 435] on div at bounding box center [784, 375] width 1568 height 750
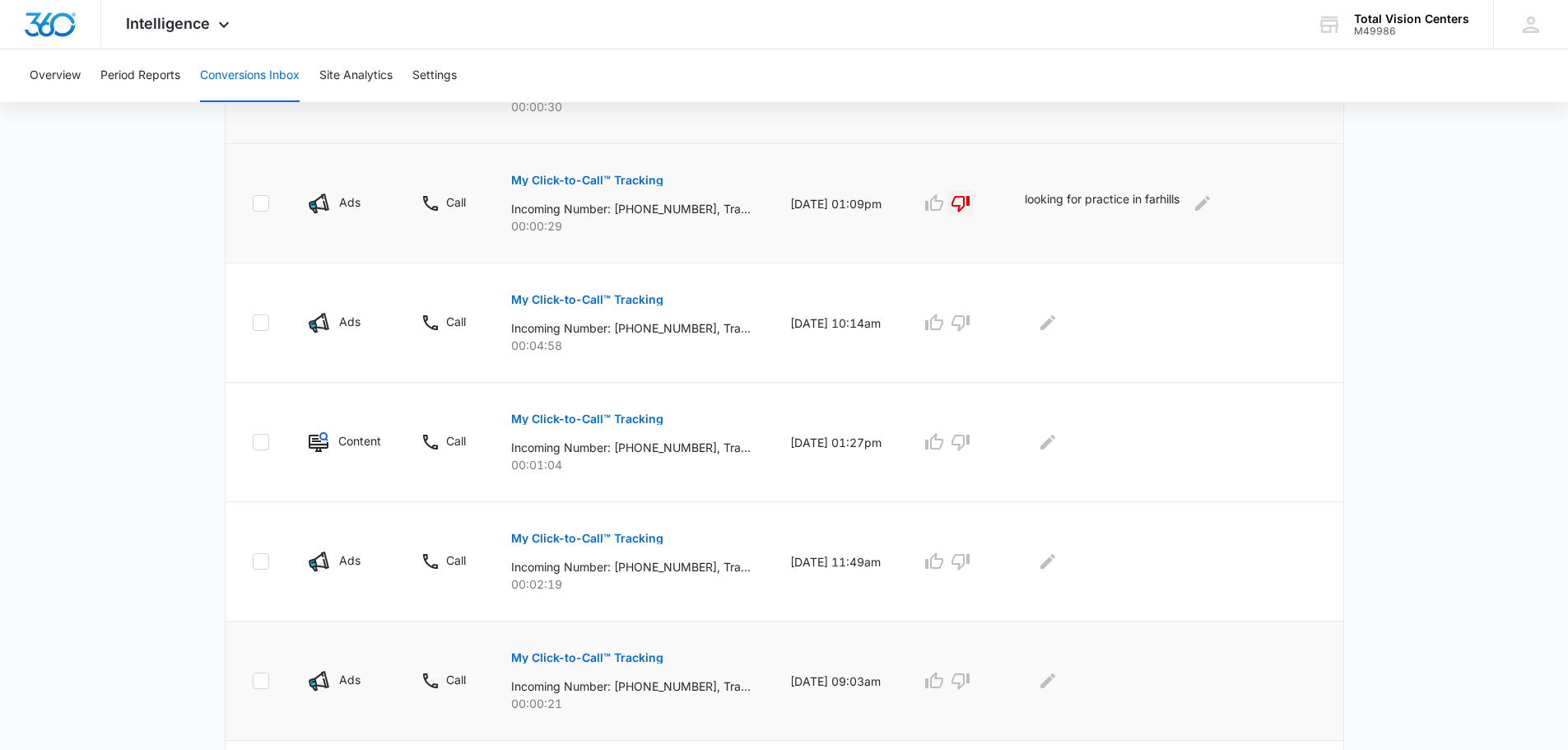
scroll to position [576, 0]
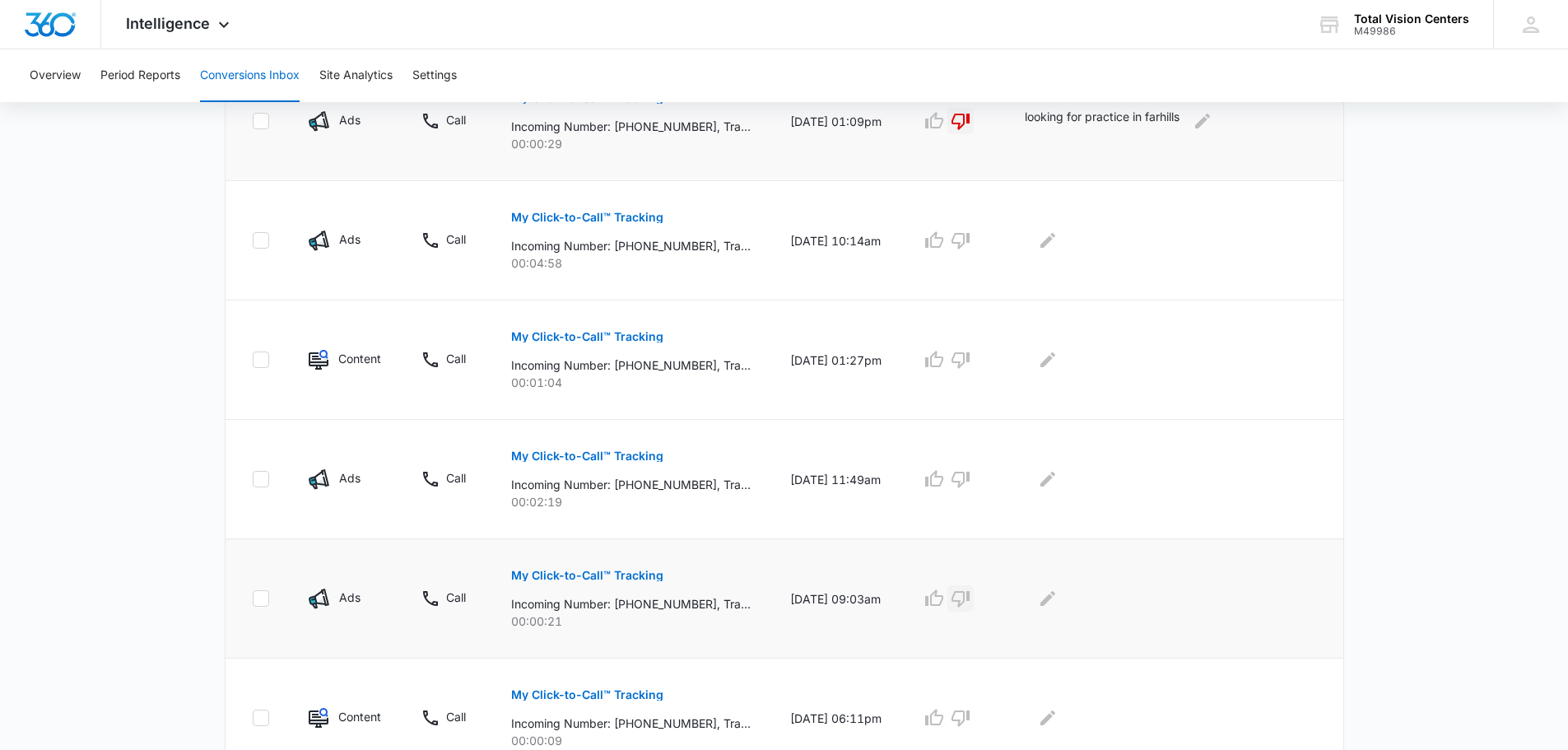
click at [971, 596] on icon "button" at bounding box center [961, 599] width 20 height 20
click at [1056, 598] on icon "Edit Comments" at bounding box center [1047, 599] width 14 height 14
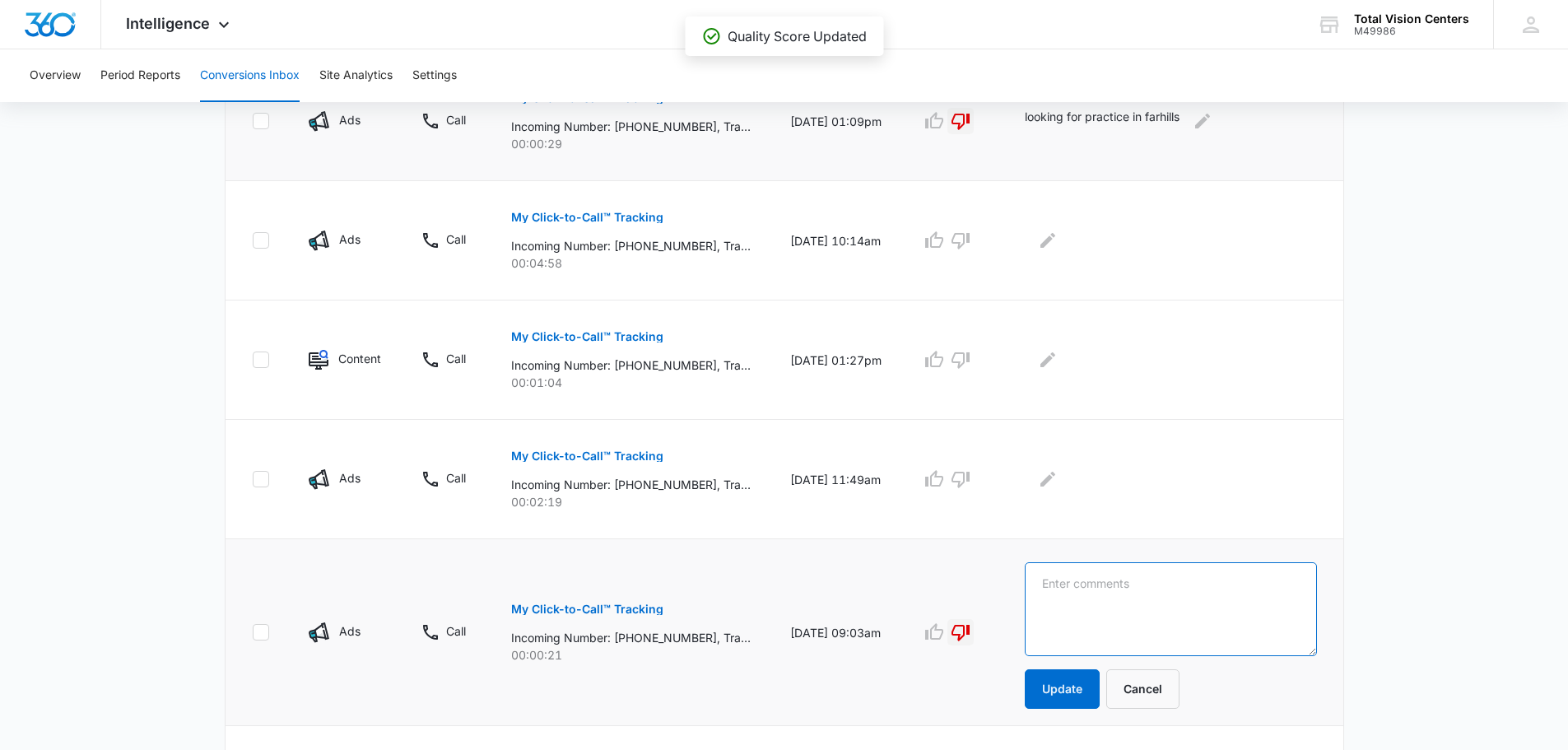
click at [1124, 580] on textarea at bounding box center [1171, 609] width 292 height 94
type textarea "looking for another practice"
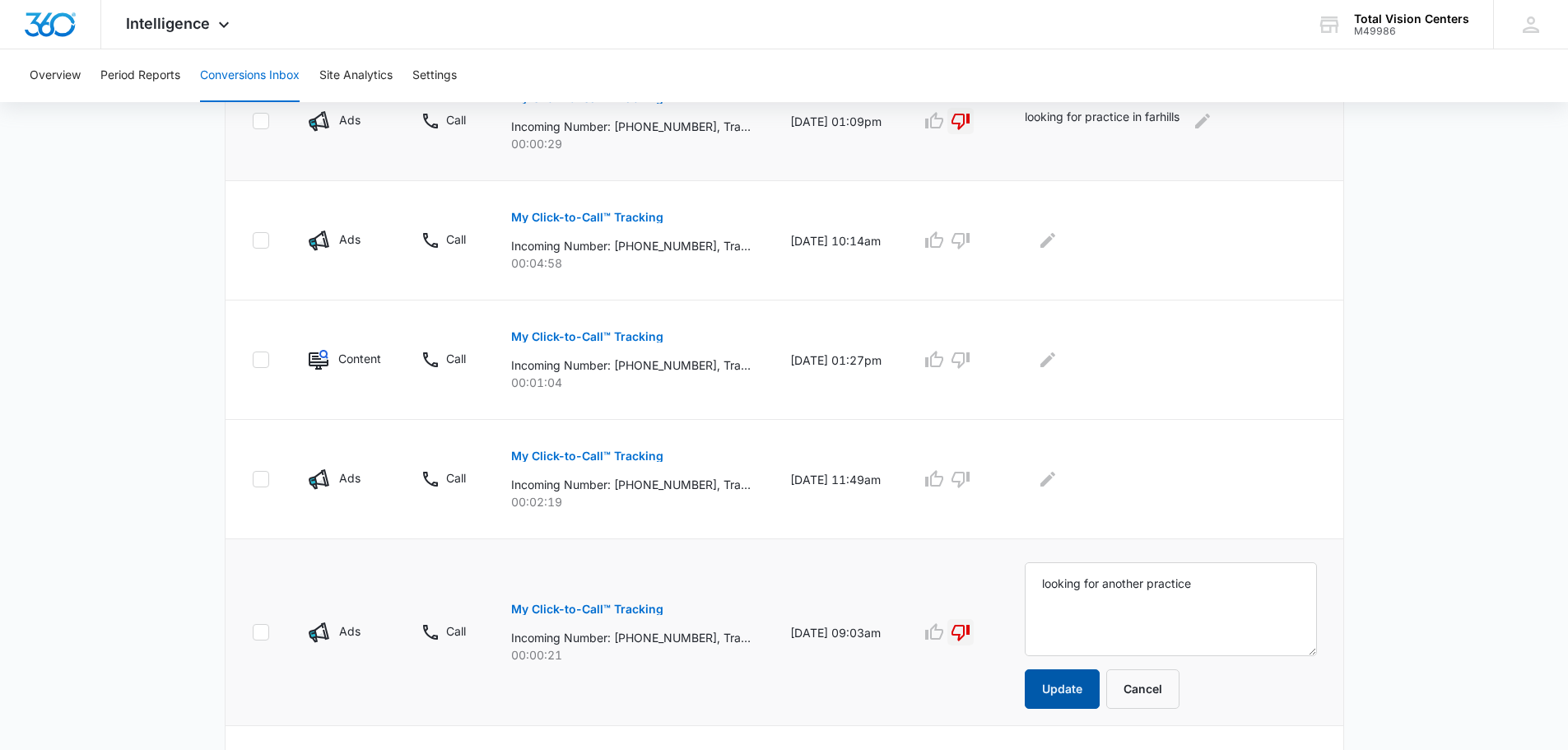
click at [1100, 685] on button "Update" at bounding box center [1062, 689] width 75 height 40
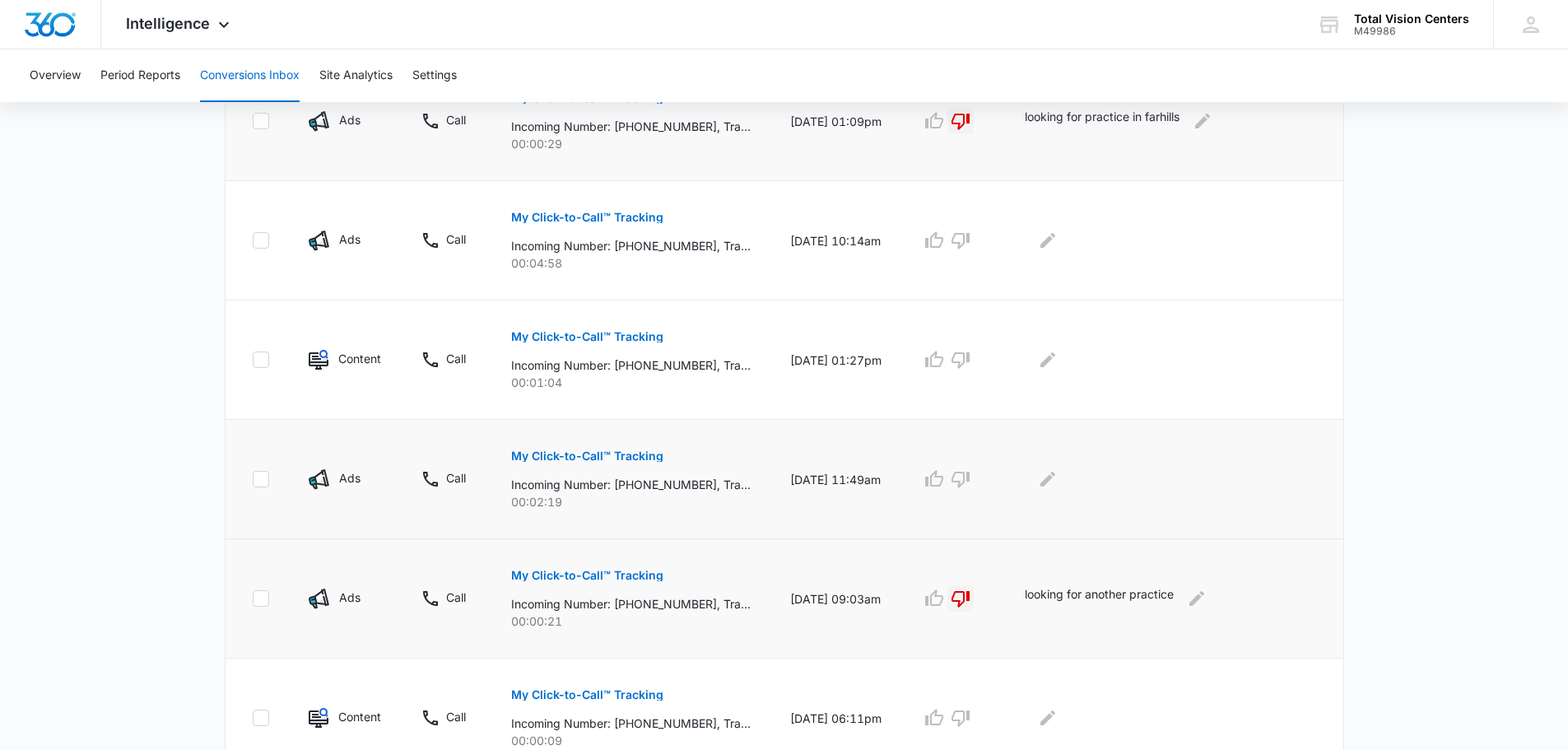
click at [642, 453] on p "My Click-to-Call™ Tracking" at bounding box center [587, 456] width 152 height 12
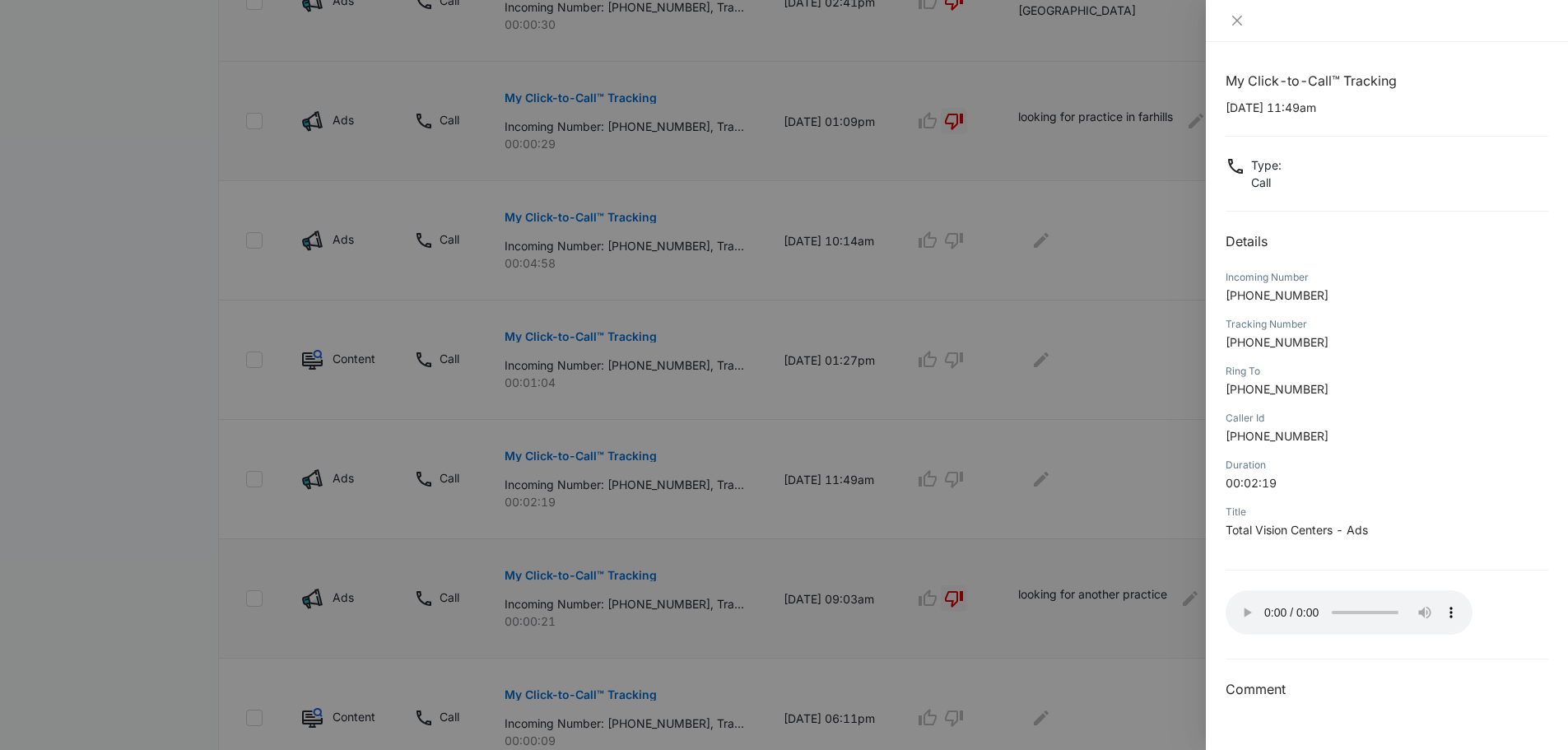
click at [1216, 479] on div "My Click-to-Call™ Tracking 08/11/2025 at 11:49am Type : Call Details Incoming N…" at bounding box center [1387, 397] width 362 height 709
click at [1239, 22] on icon "close" at bounding box center [1237, 20] width 10 height 10
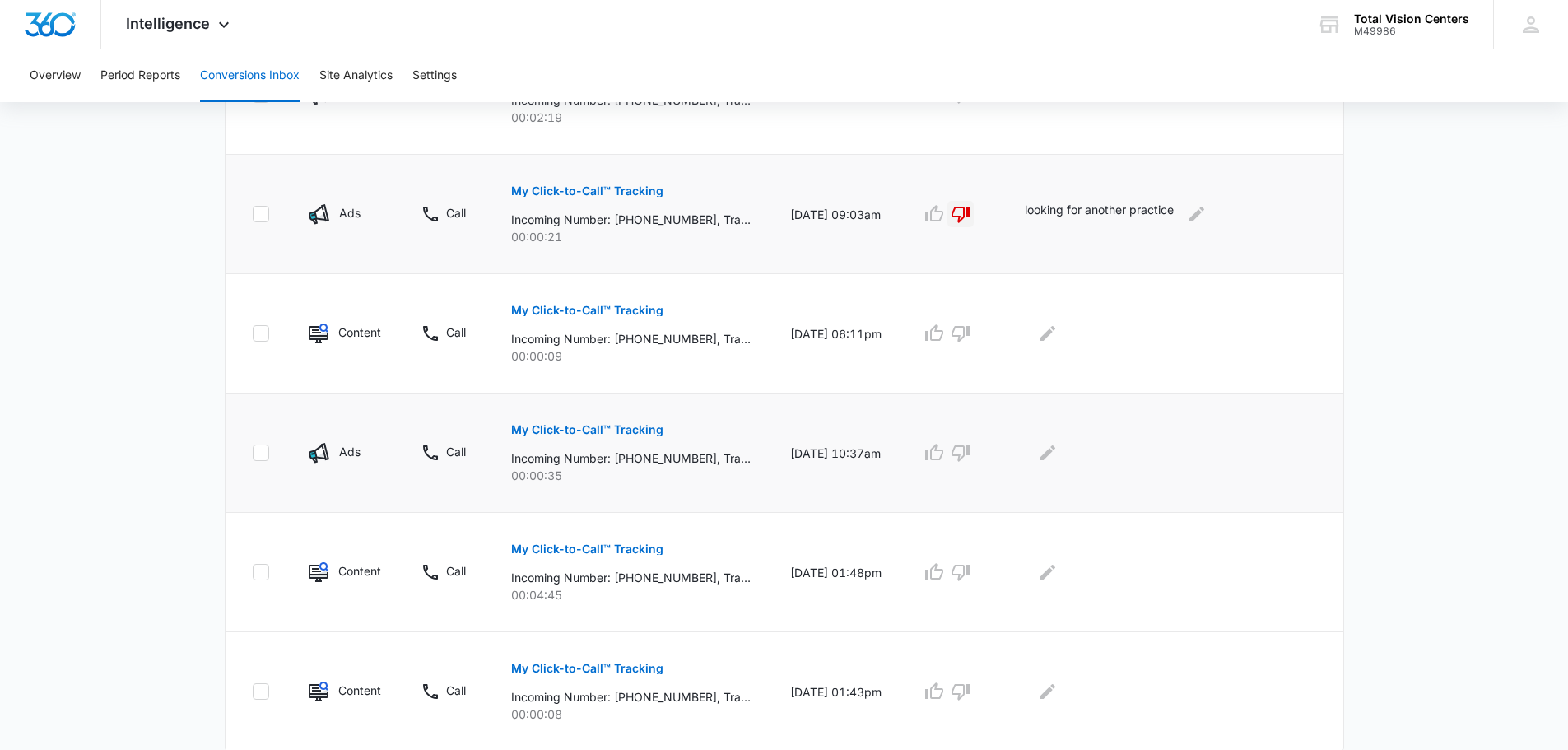
scroll to position [988, 0]
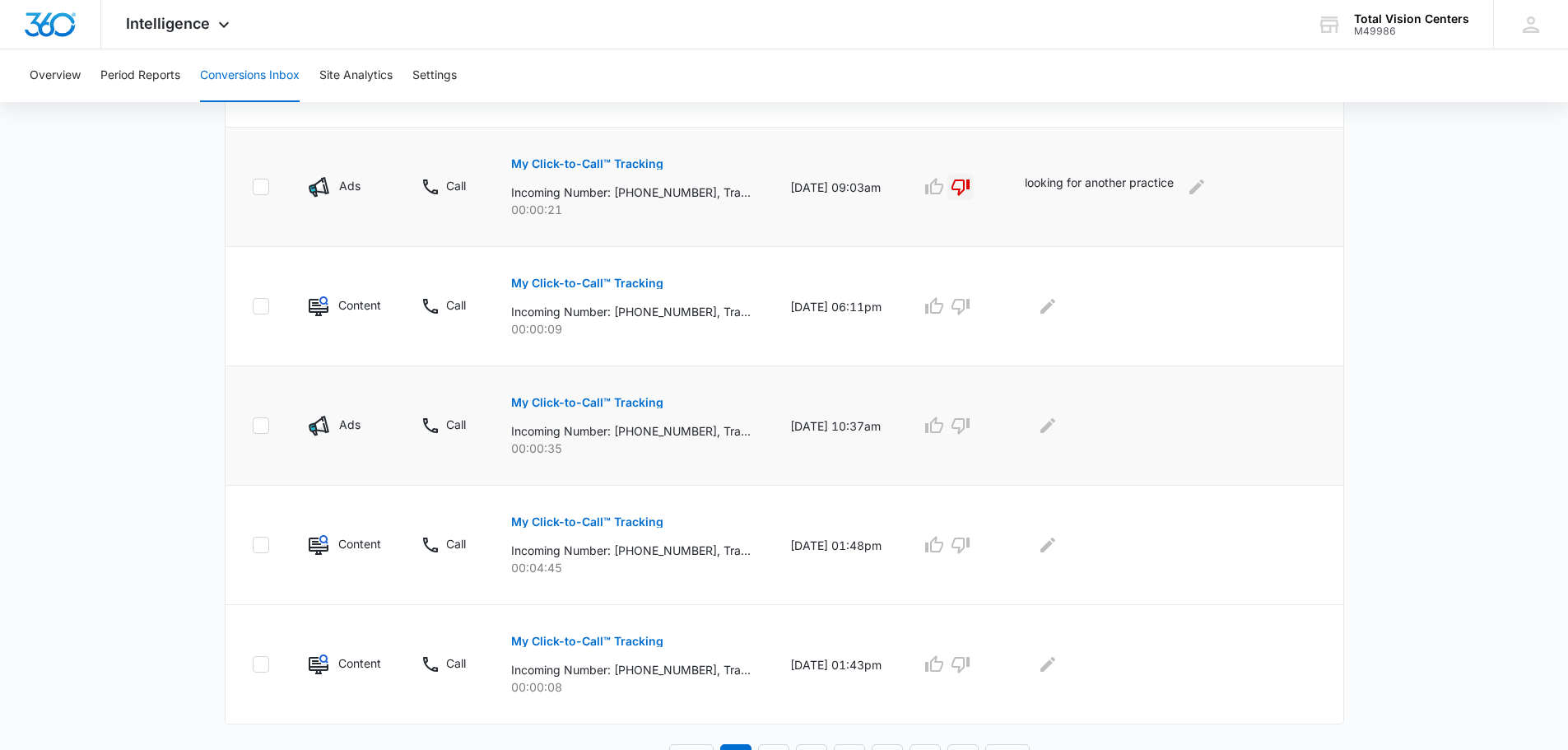
click at [630, 405] on p "My Click-to-Call™ Tracking" at bounding box center [587, 402] width 152 height 12
